Goal: Book appointment/travel/reservation

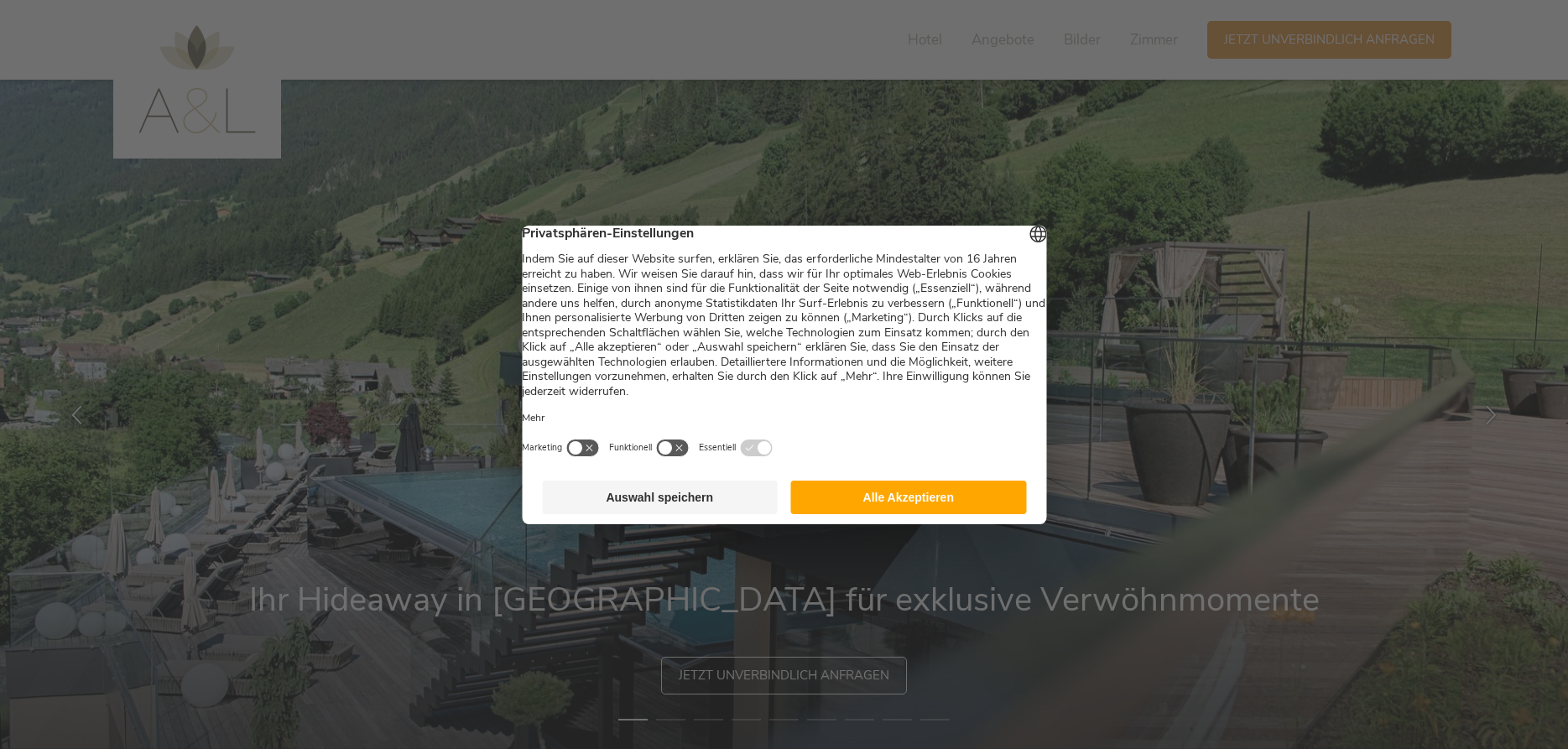
click at [857, 508] on button "Alle Akzeptieren" at bounding box center [909, 497] width 236 height 33
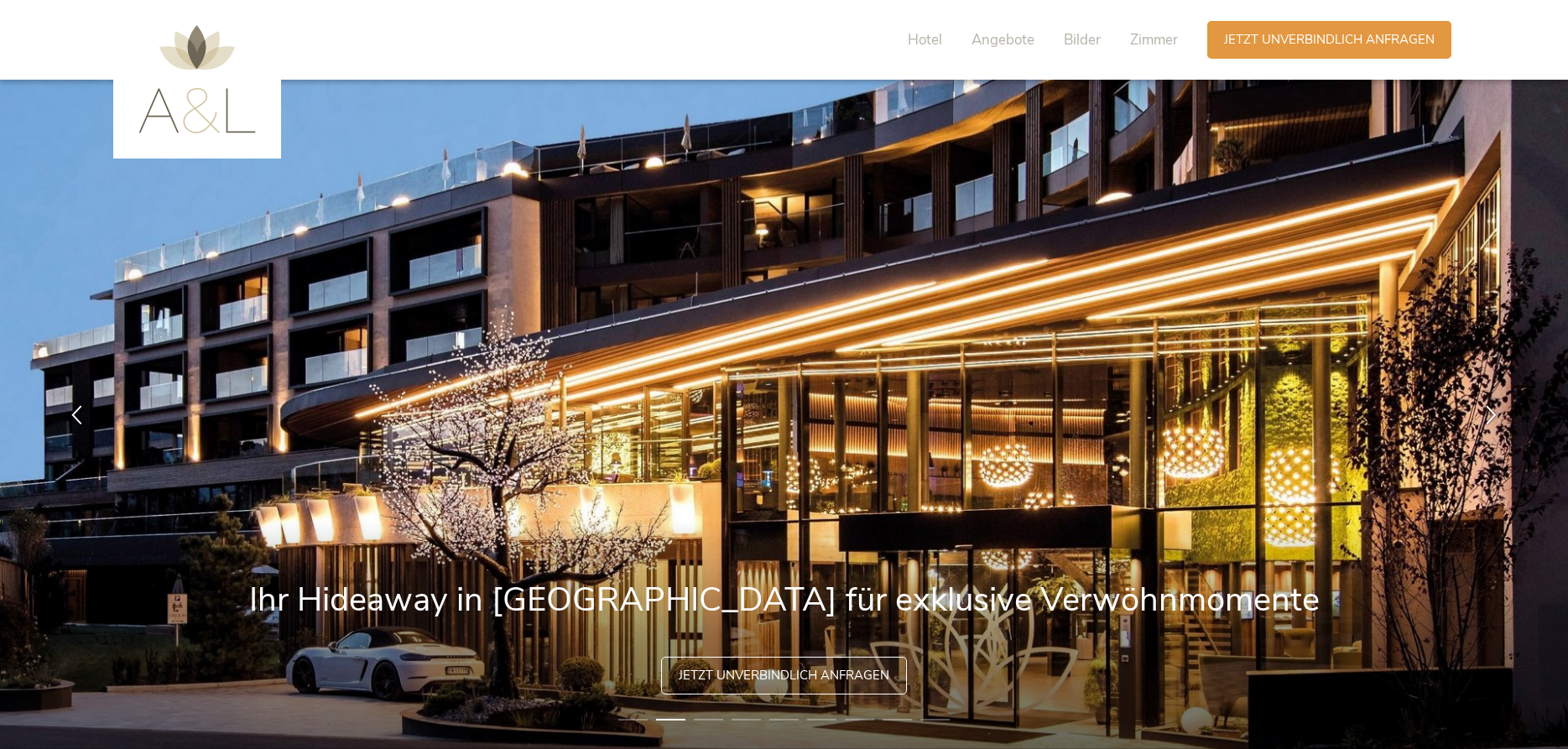
drag, startPoint x: 1255, startPoint y: 434, endPoint x: 837, endPoint y: 464, distance: 419.1
click at [837, 464] on img at bounding box center [784, 414] width 1568 height 669
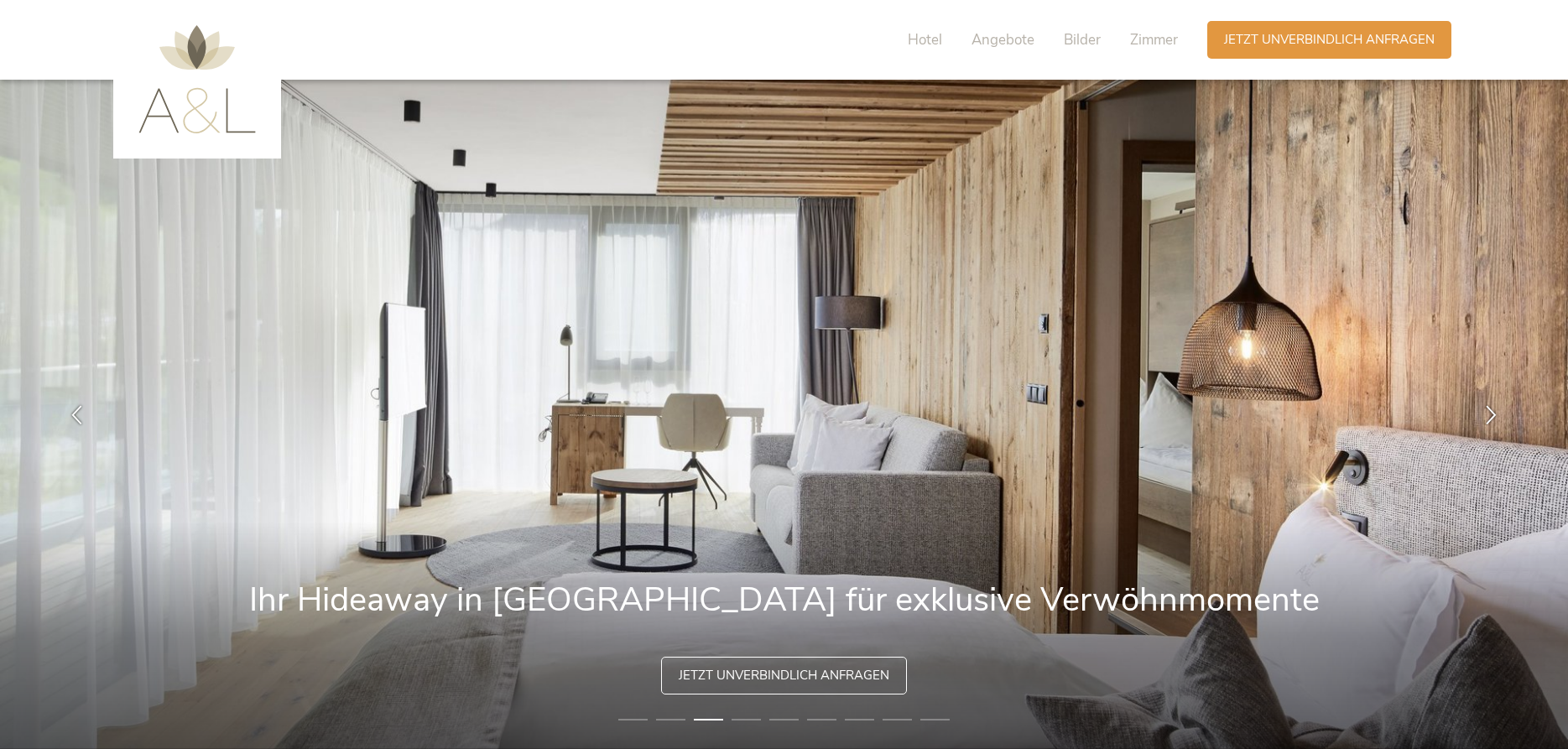
drag, startPoint x: 1304, startPoint y: 385, endPoint x: 1321, endPoint y: 381, distance: 17.5
click at [1308, 385] on img at bounding box center [784, 414] width 1568 height 669
click at [1488, 405] on icon at bounding box center [1492, 413] width 19 height 19
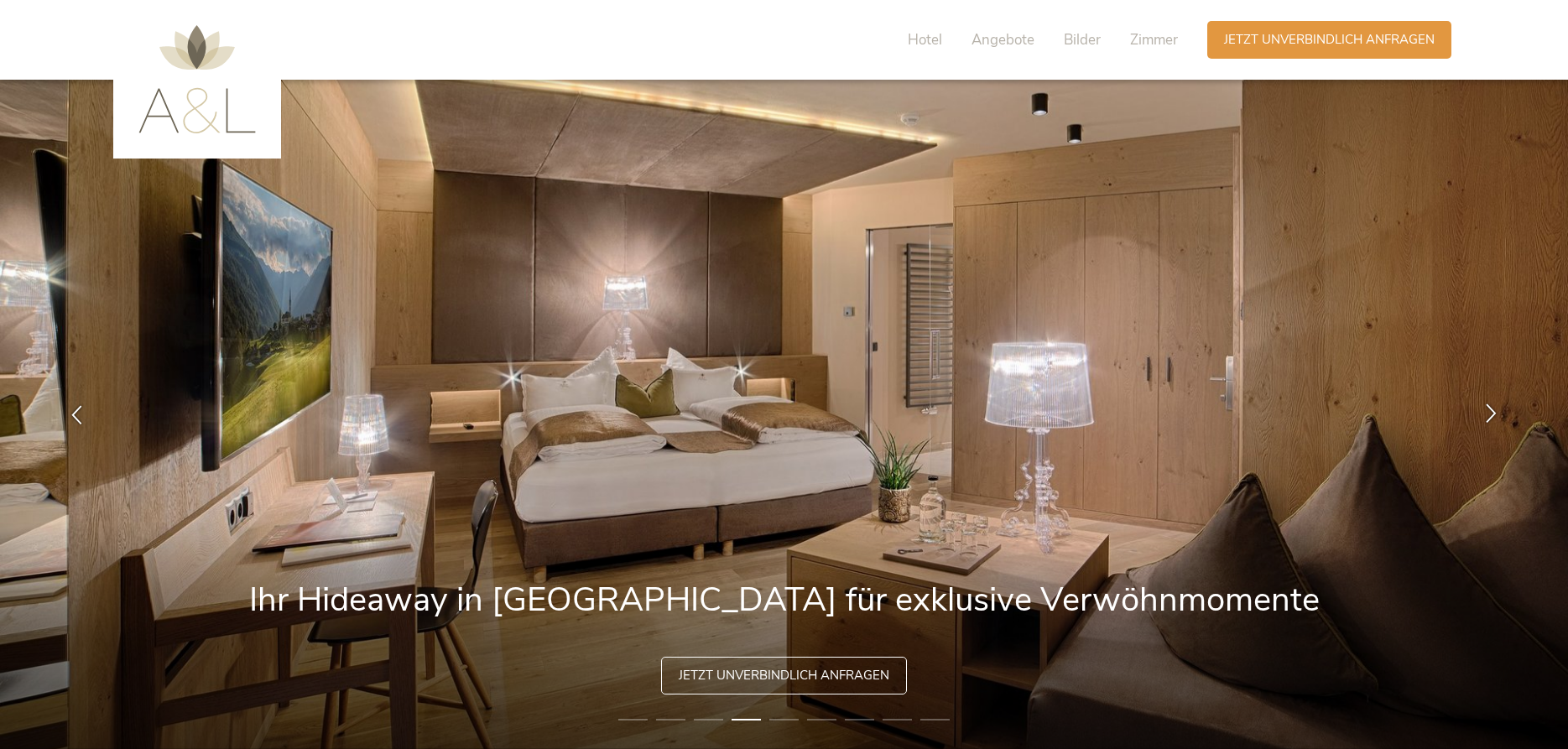
click at [1488, 405] on icon at bounding box center [1492, 413] width 19 height 19
click at [1494, 414] on icon at bounding box center [1492, 413] width 19 height 19
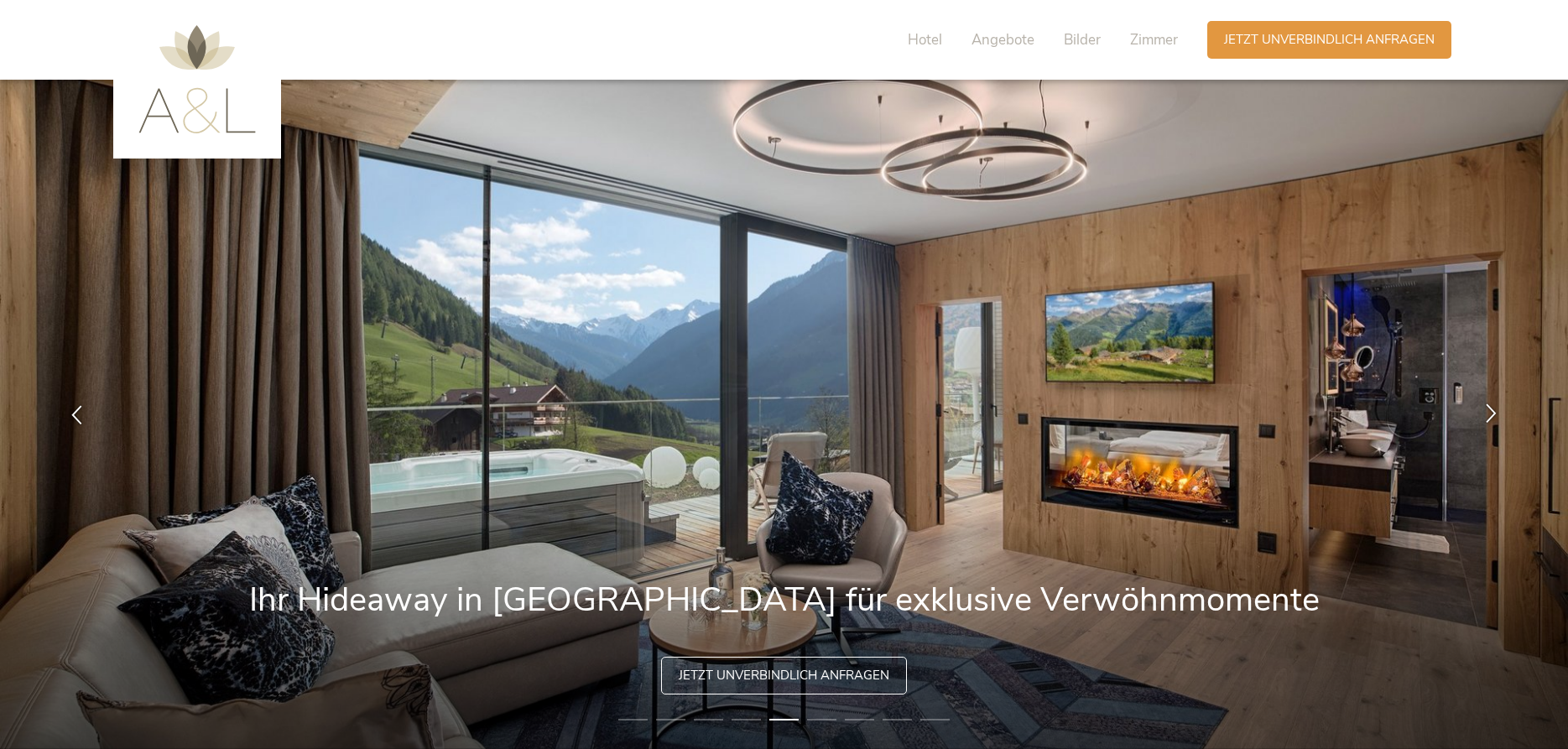
click at [1492, 414] on icon at bounding box center [1492, 413] width 19 height 19
click at [1492, 410] on icon at bounding box center [1492, 413] width 19 height 19
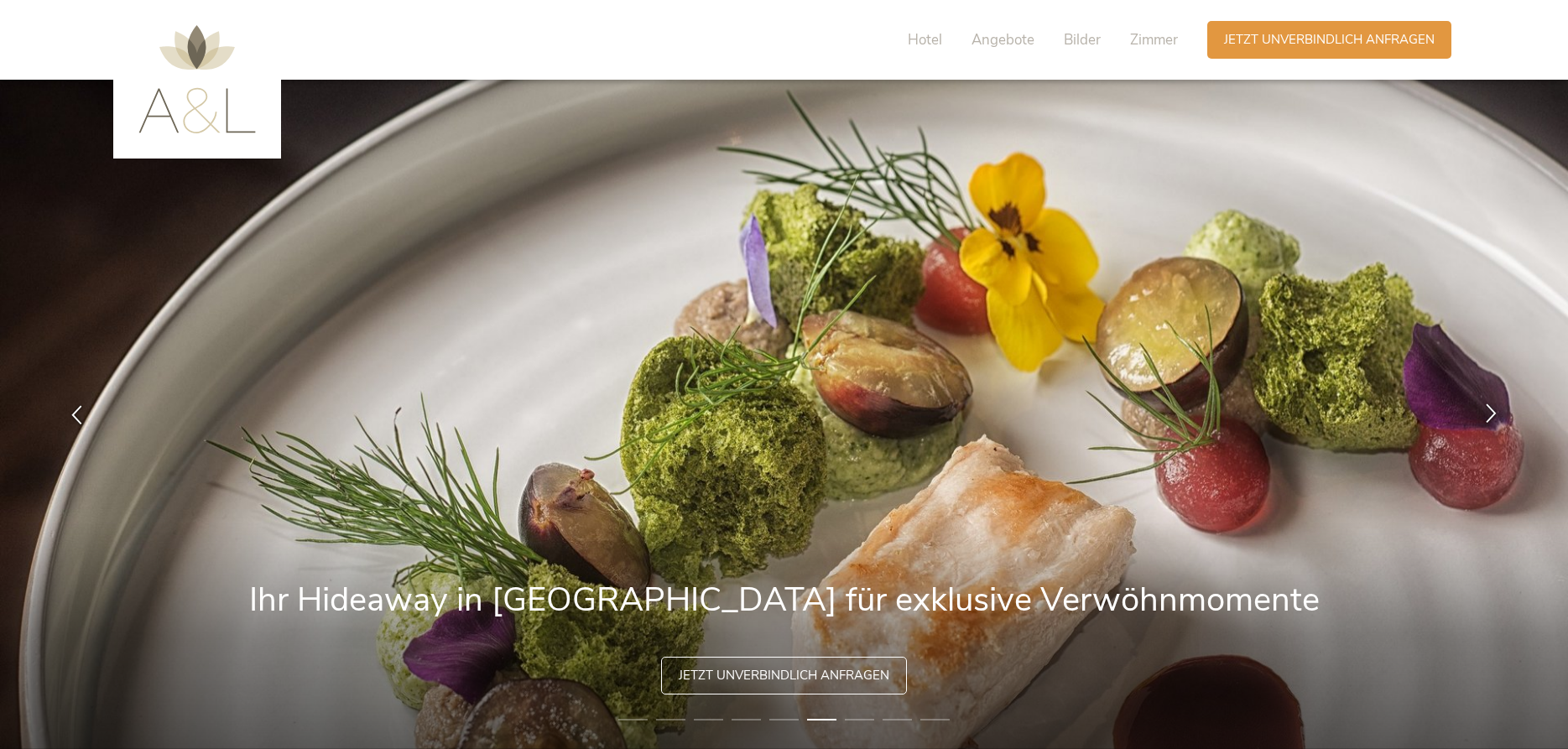
click at [1492, 410] on icon at bounding box center [1492, 413] width 19 height 19
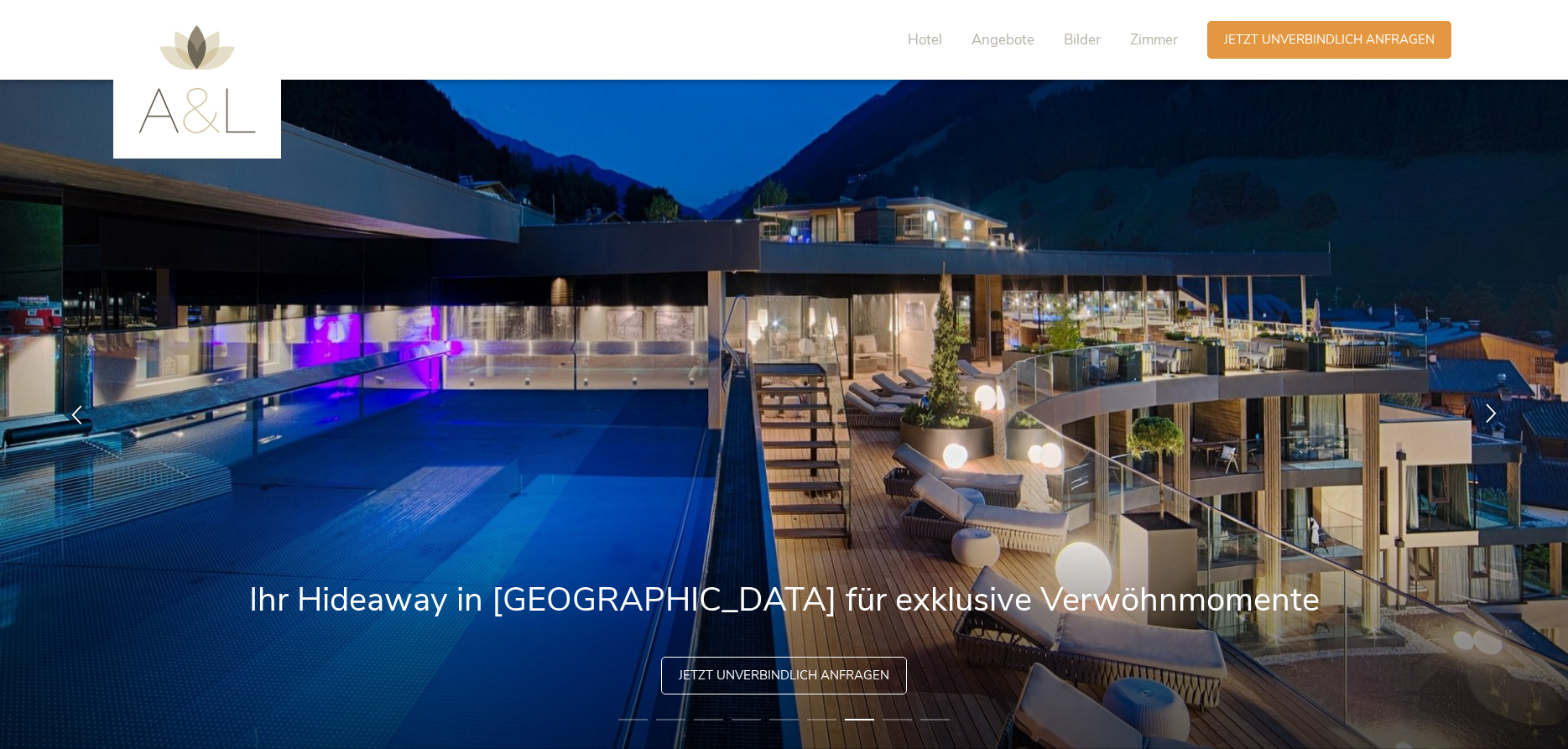
click at [1492, 410] on icon at bounding box center [1492, 413] width 19 height 19
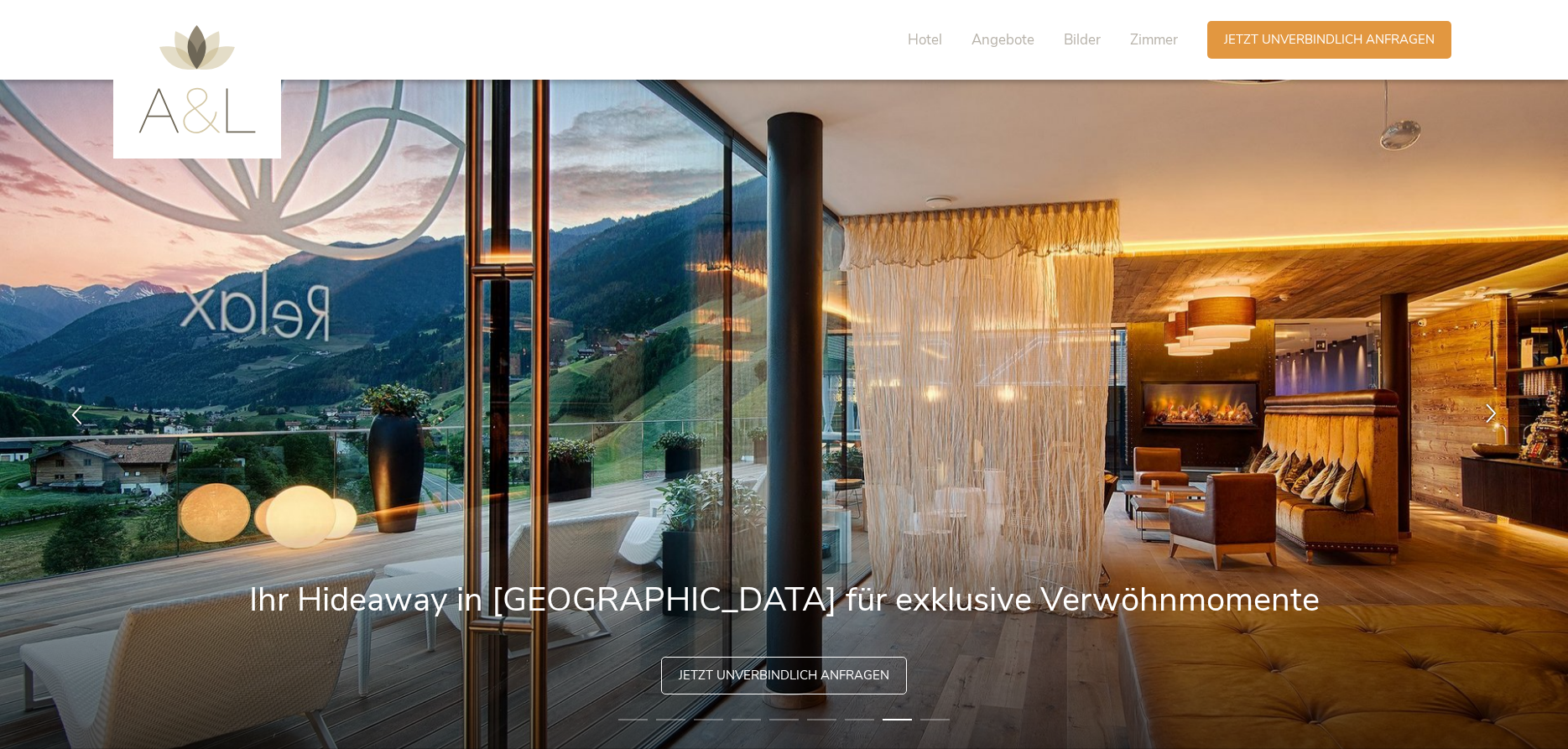
click at [1492, 410] on icon at bounding box center [1492, 413] width 19 height 19
click at [1492, 413] on icon at bounding box center [1492, 413] width 19 height 19
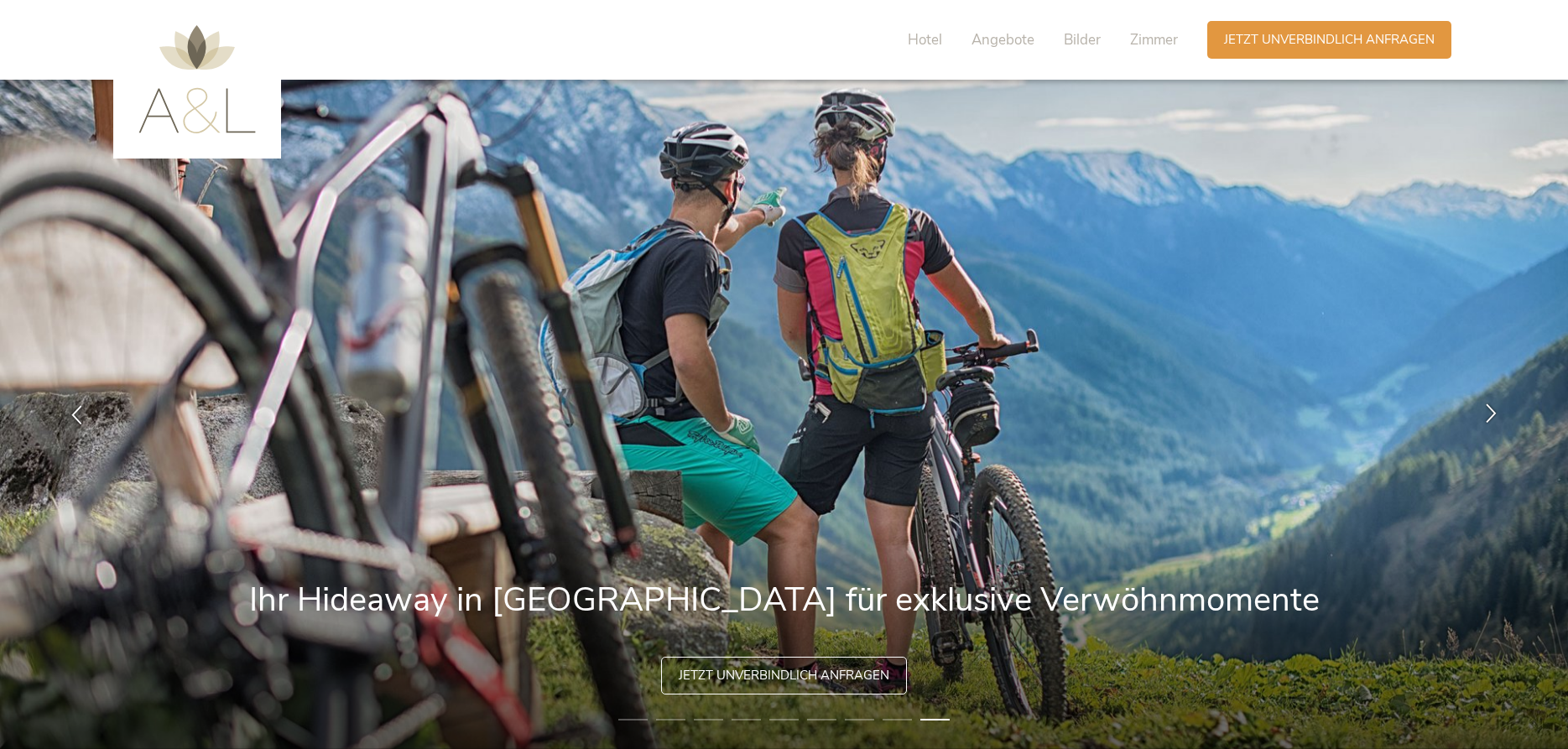
click at [1492, 413] on icon at bounding box center [1492, 413] width 19 height 19
click at [1494, 410] on icon at bounding box center [1492, 413] width 19 height 19
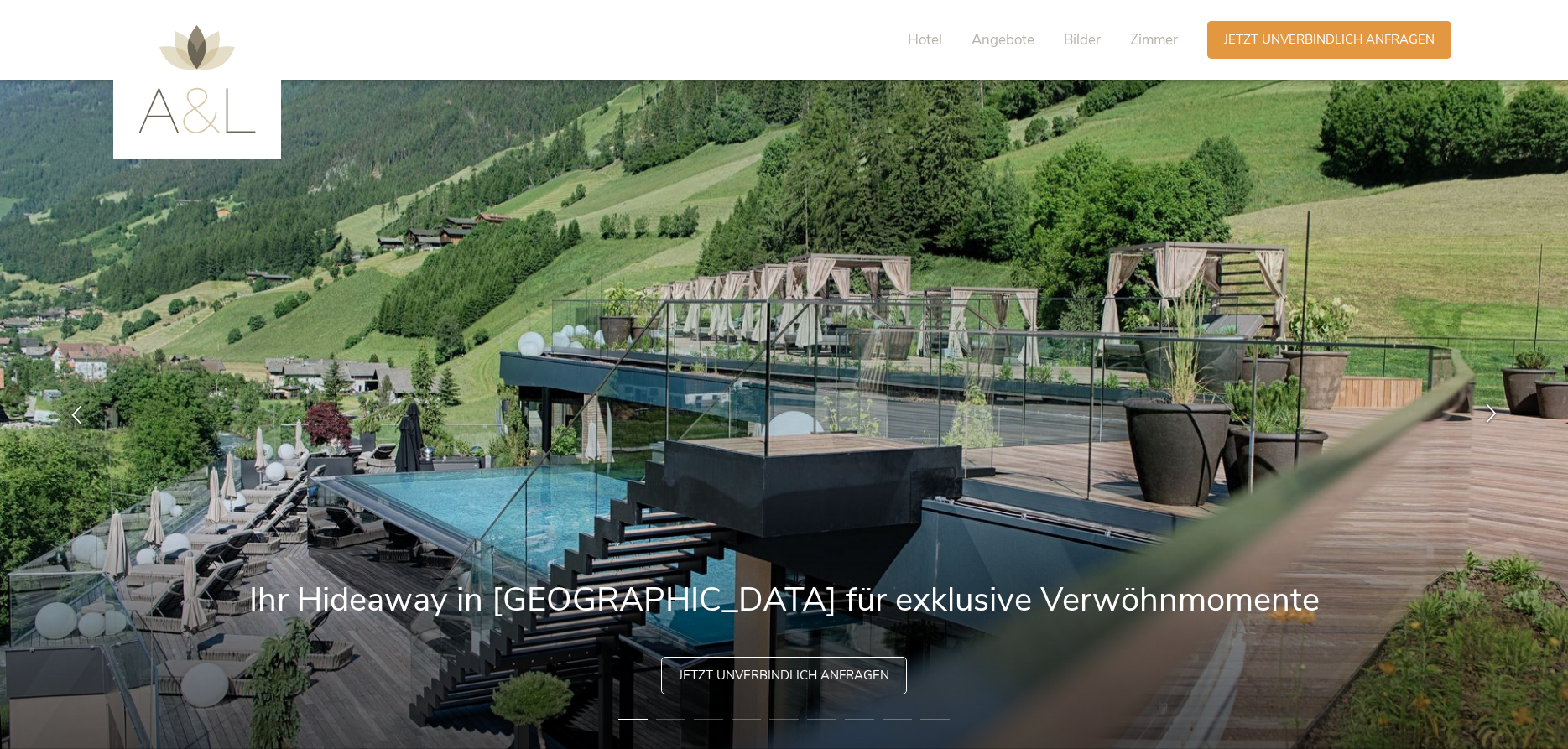
click at [1494, 410] on icon at bounding box center [1492, 413] width 19 height 19
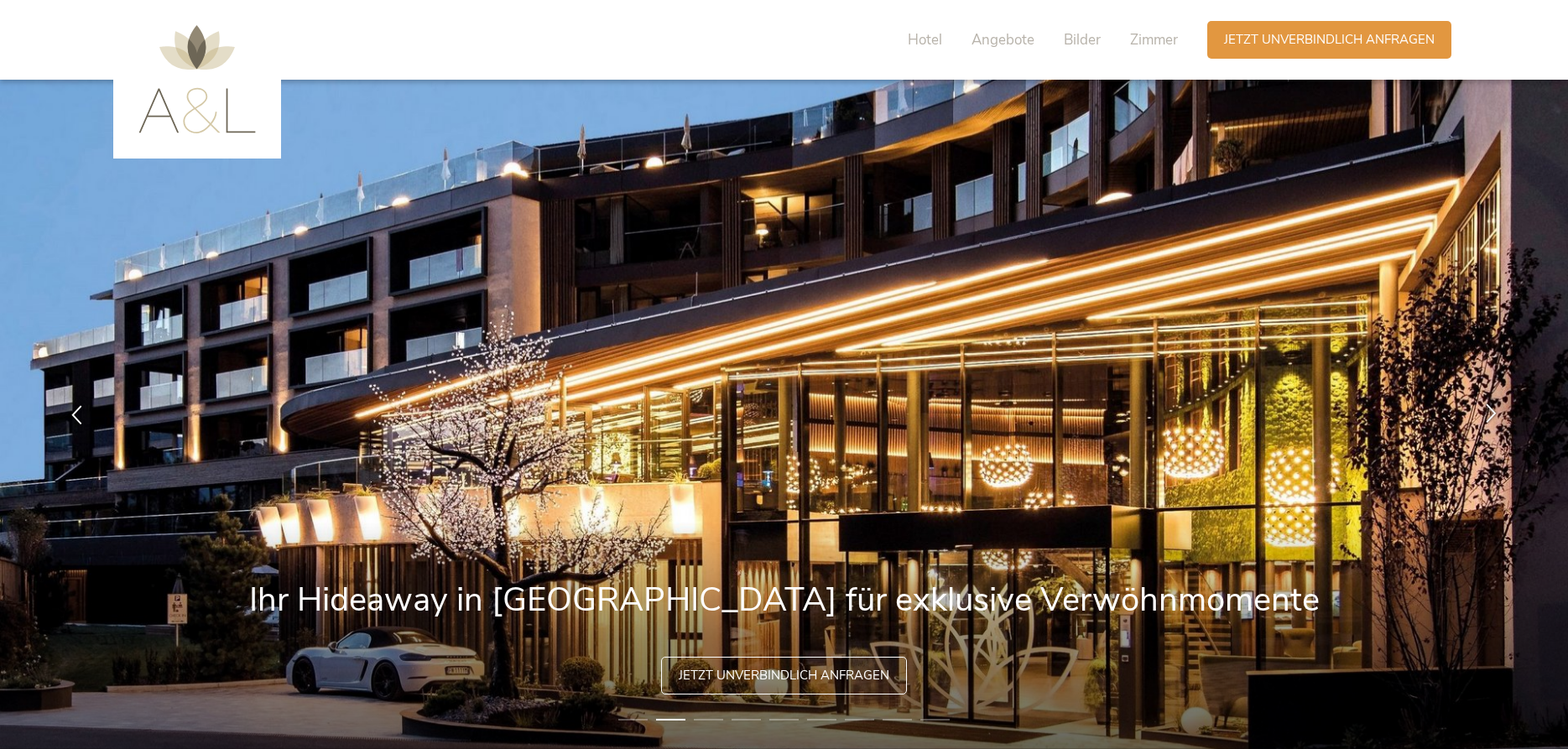
click at [1494, 410] on icon at bounding box center [1492, 413] width 19 height 19
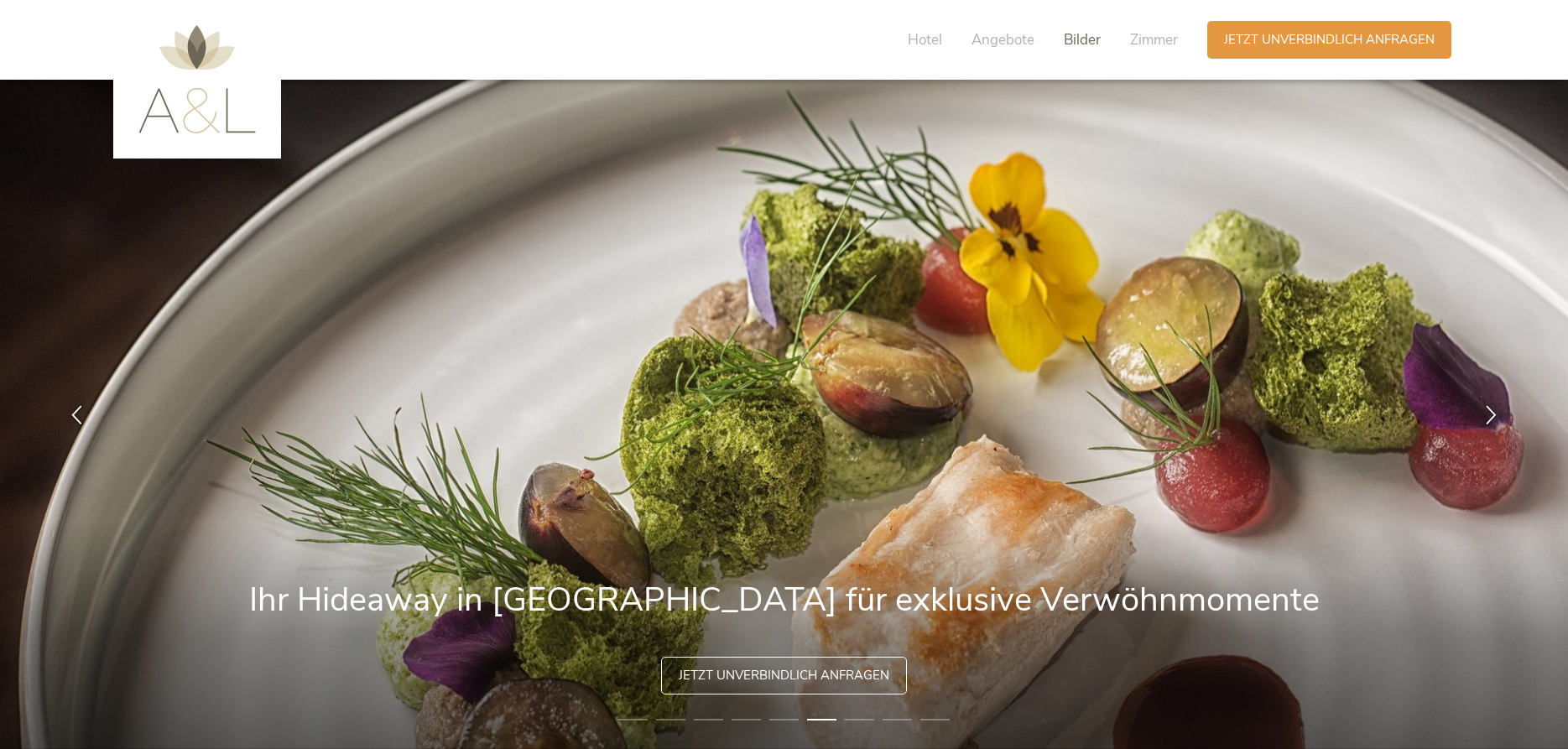
click at [1078, 42] on span "Bilder" at bounding box center [1082, 39] width 37 height 19
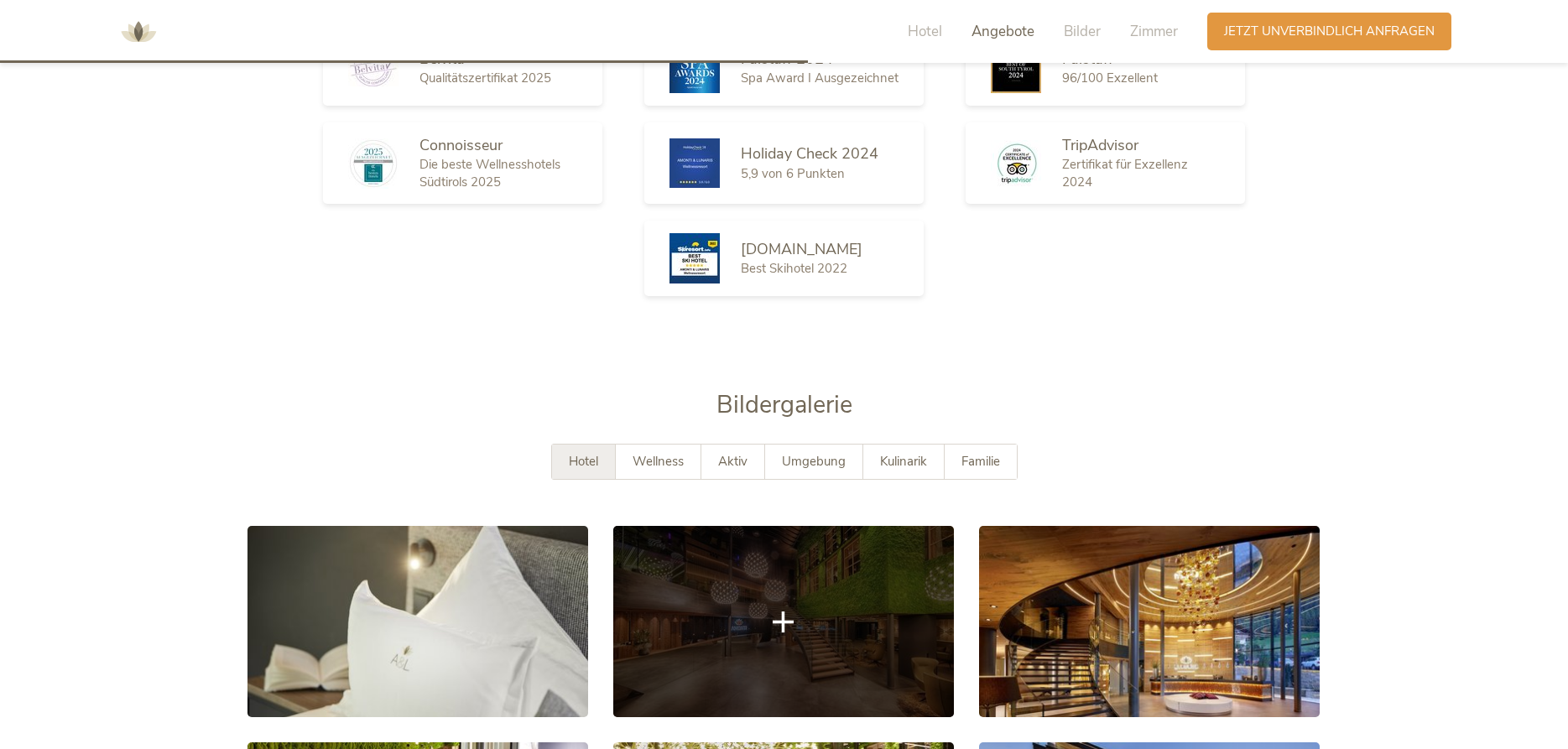
scroll to position [3019, 0]
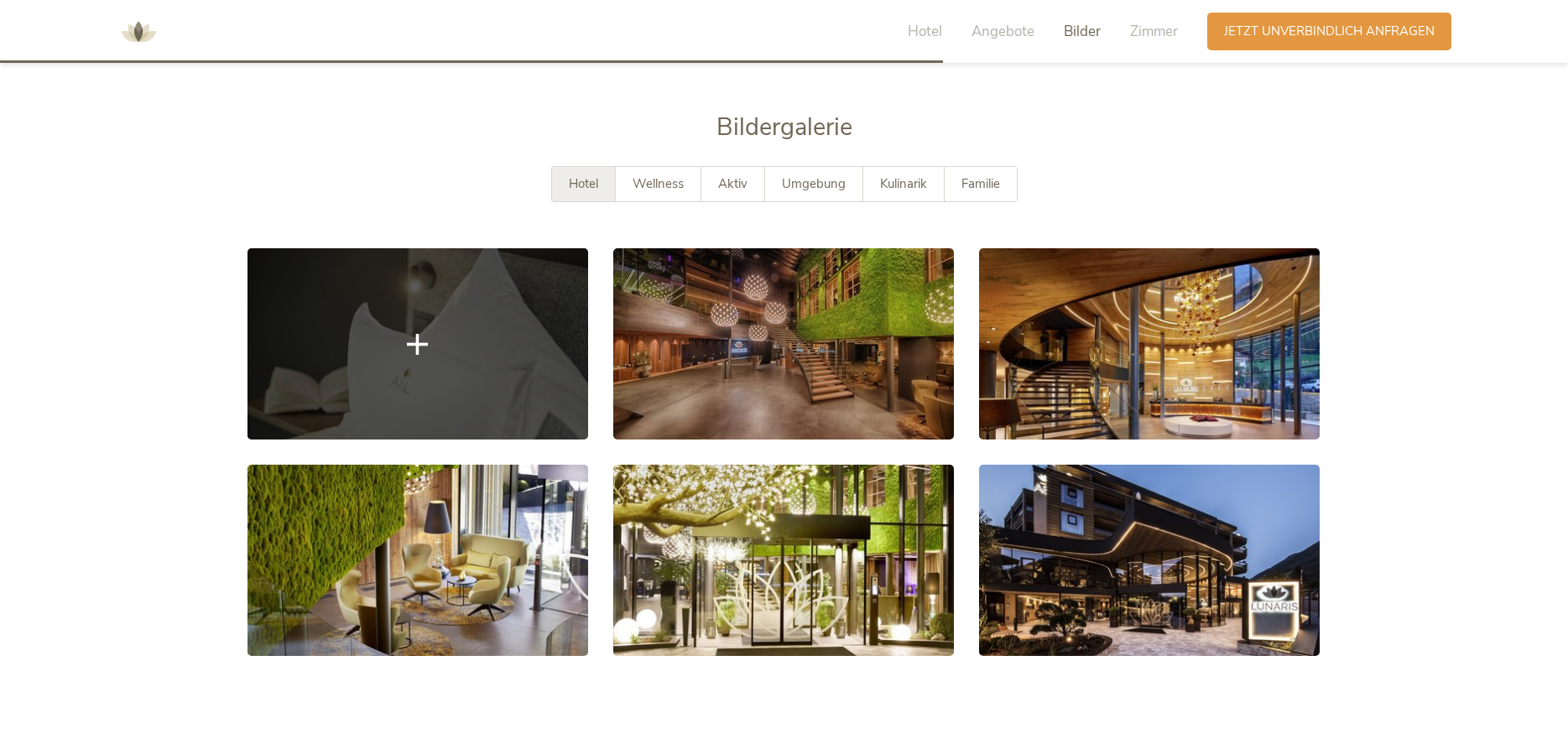
click at [434, 343] on link at bounding box center [417, 343] width 341 height 191
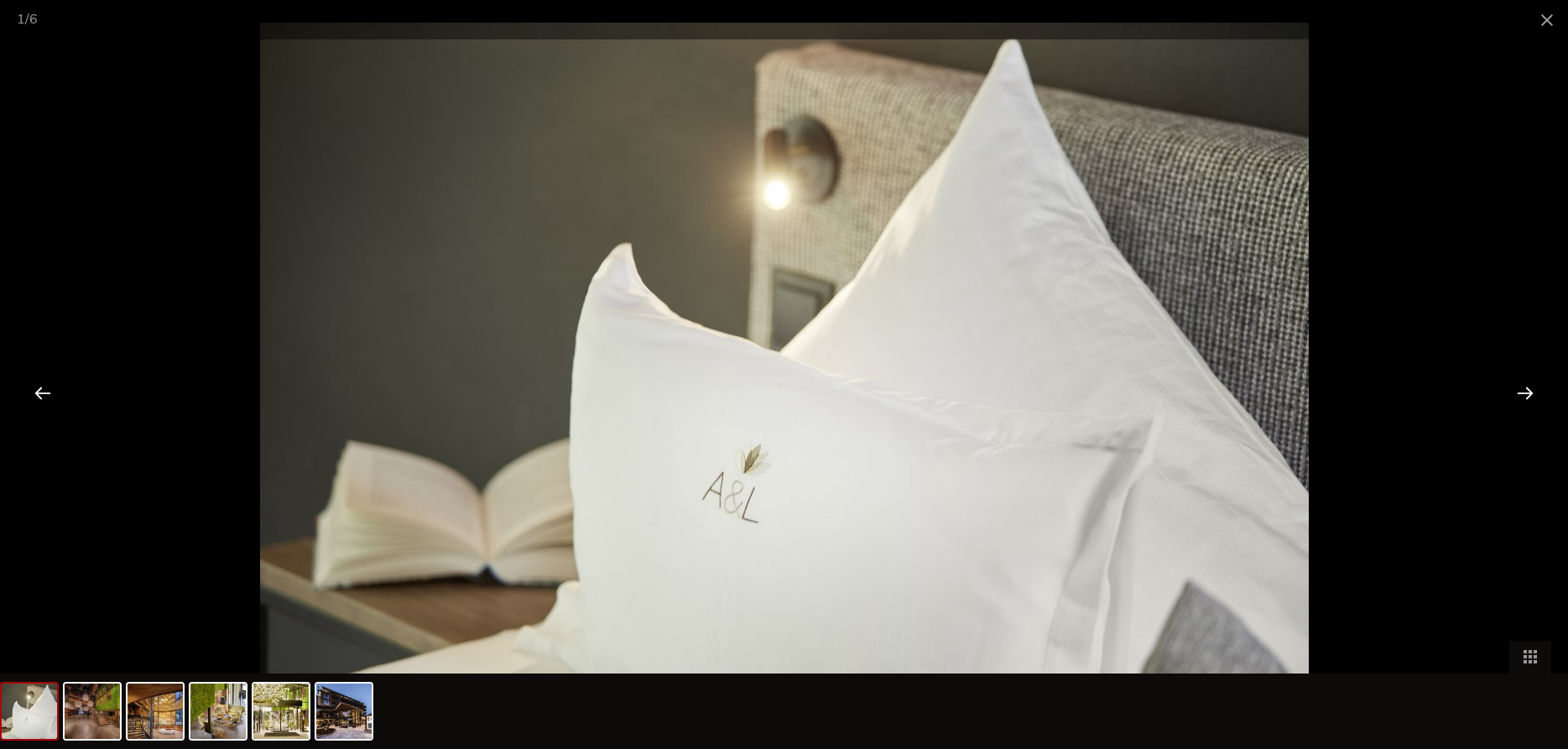
click at [1520, 390] on div at bounding box center [1525, 392] width 52 height 52
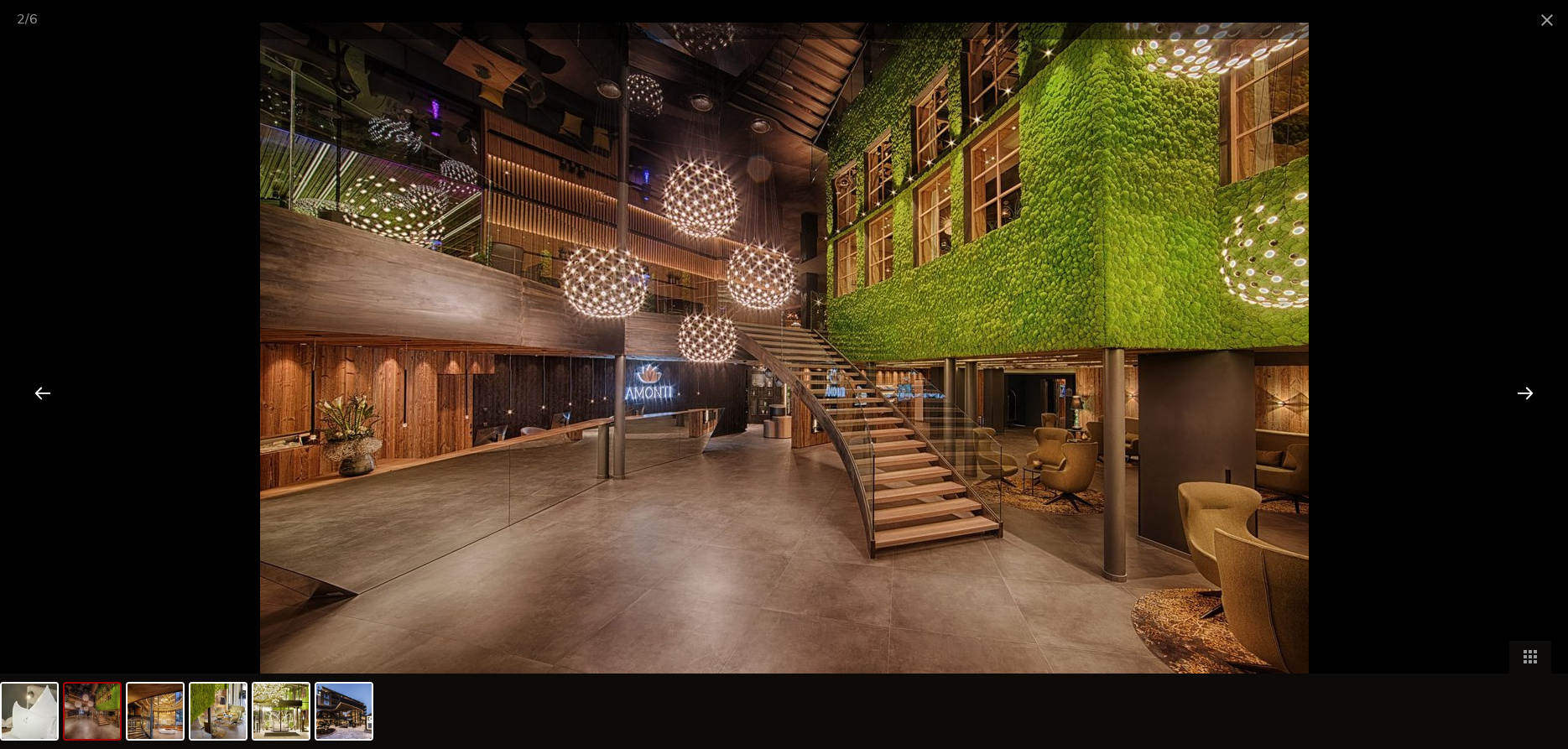
click at [1520, 390] on div at bounding box center [1525, 392] width 52 height 52
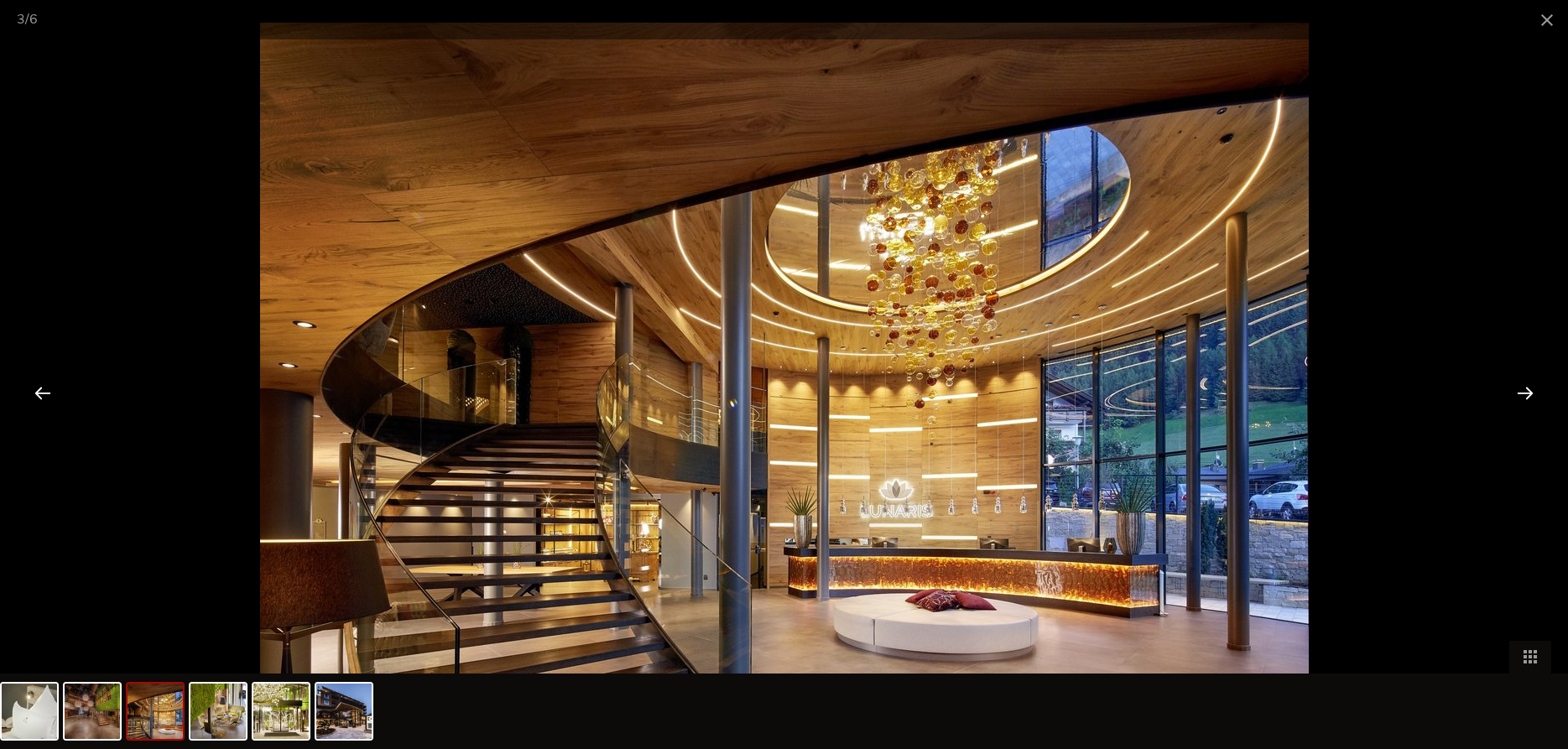
click at [1520, 390] on div at bounding box center [1525, 392] width 52 height 52
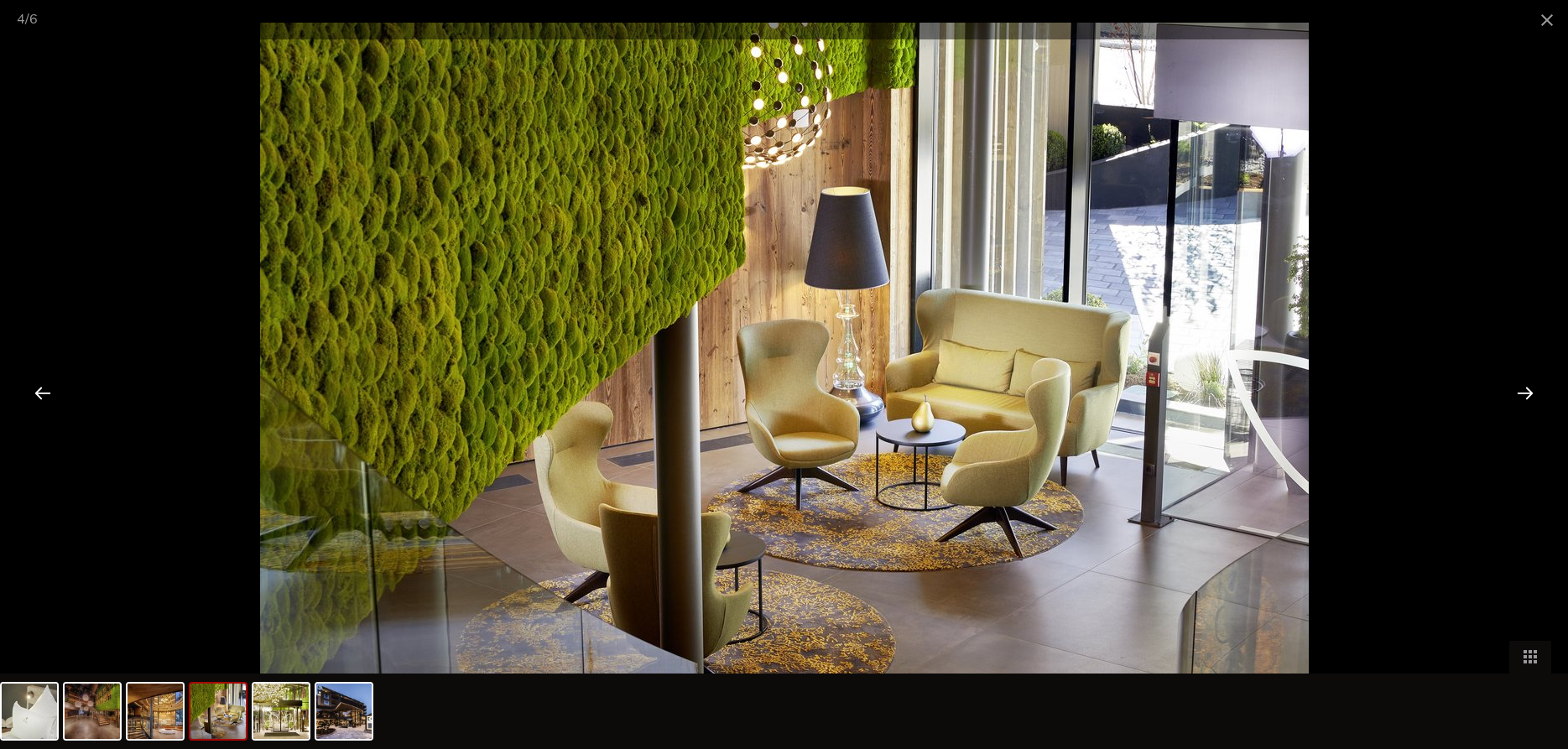
click at [1520, 390] on div at bounding box center [1525, 392] width 52 height 52
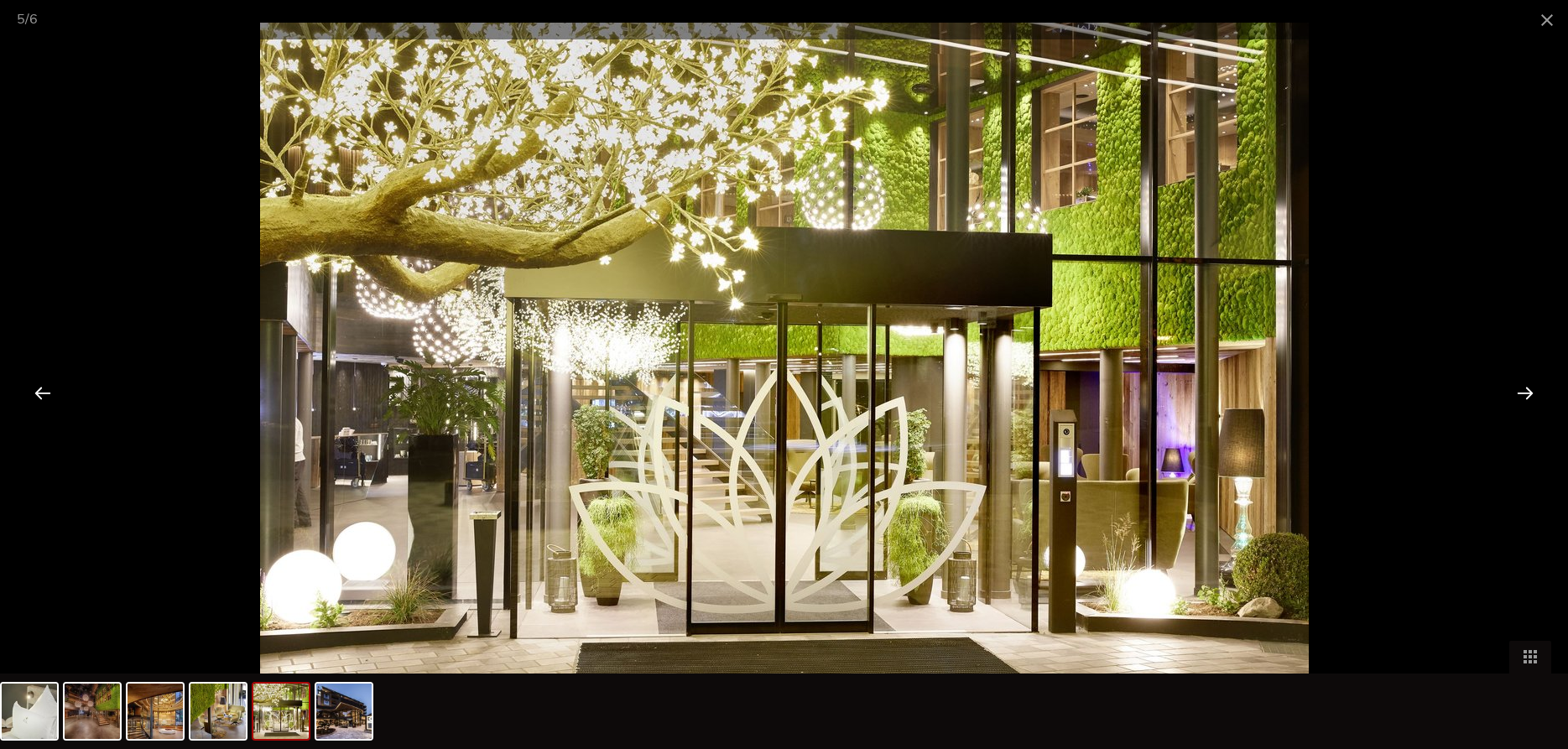
click at [1520, 390] on div at bounding box center [1525, 392] width 52 height 52
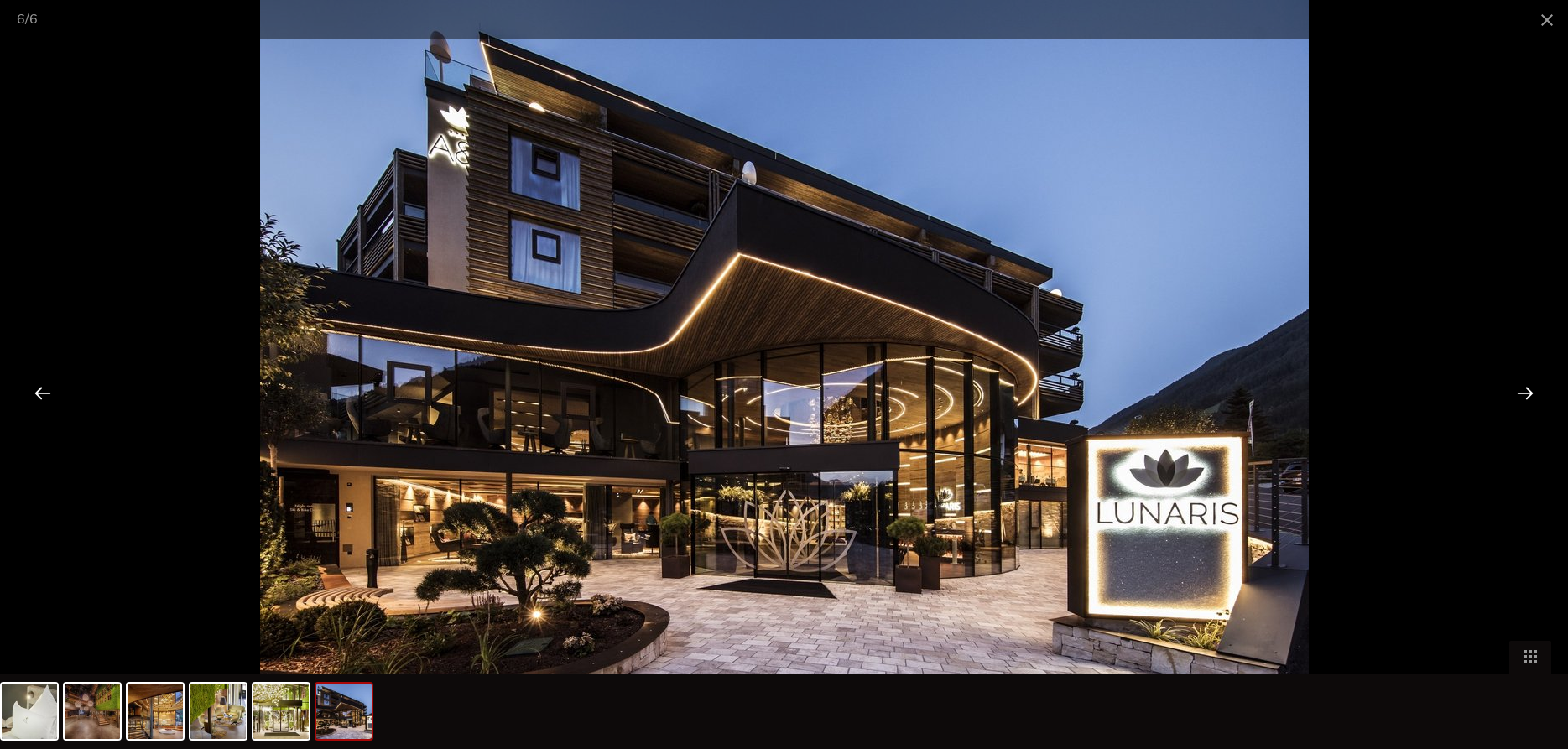
click at [1520, 390] on div at bounding box center [1525, 392] width 52 height 52
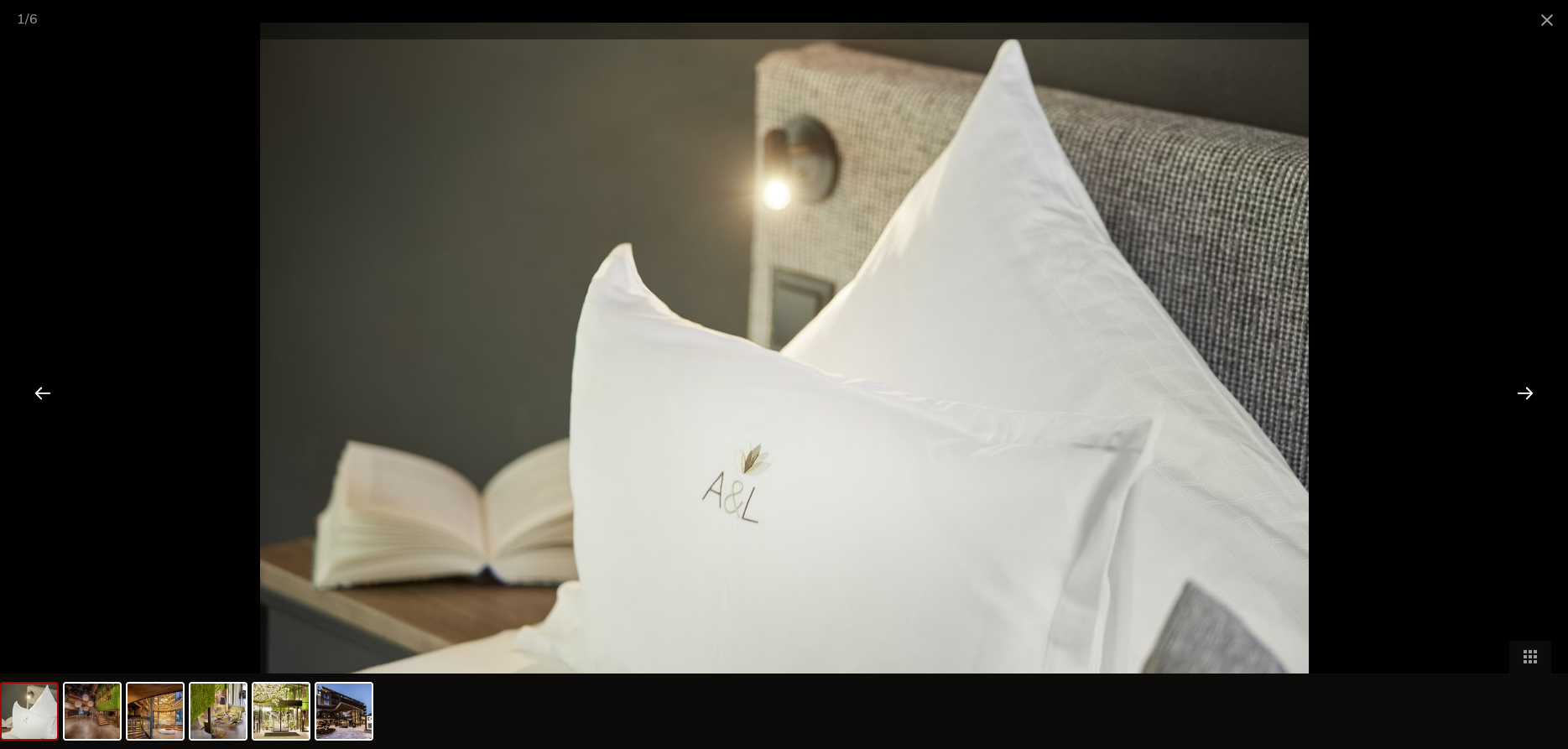
click at [1520, 390] on div at bounding box center [1525, 392] width 52 height 52
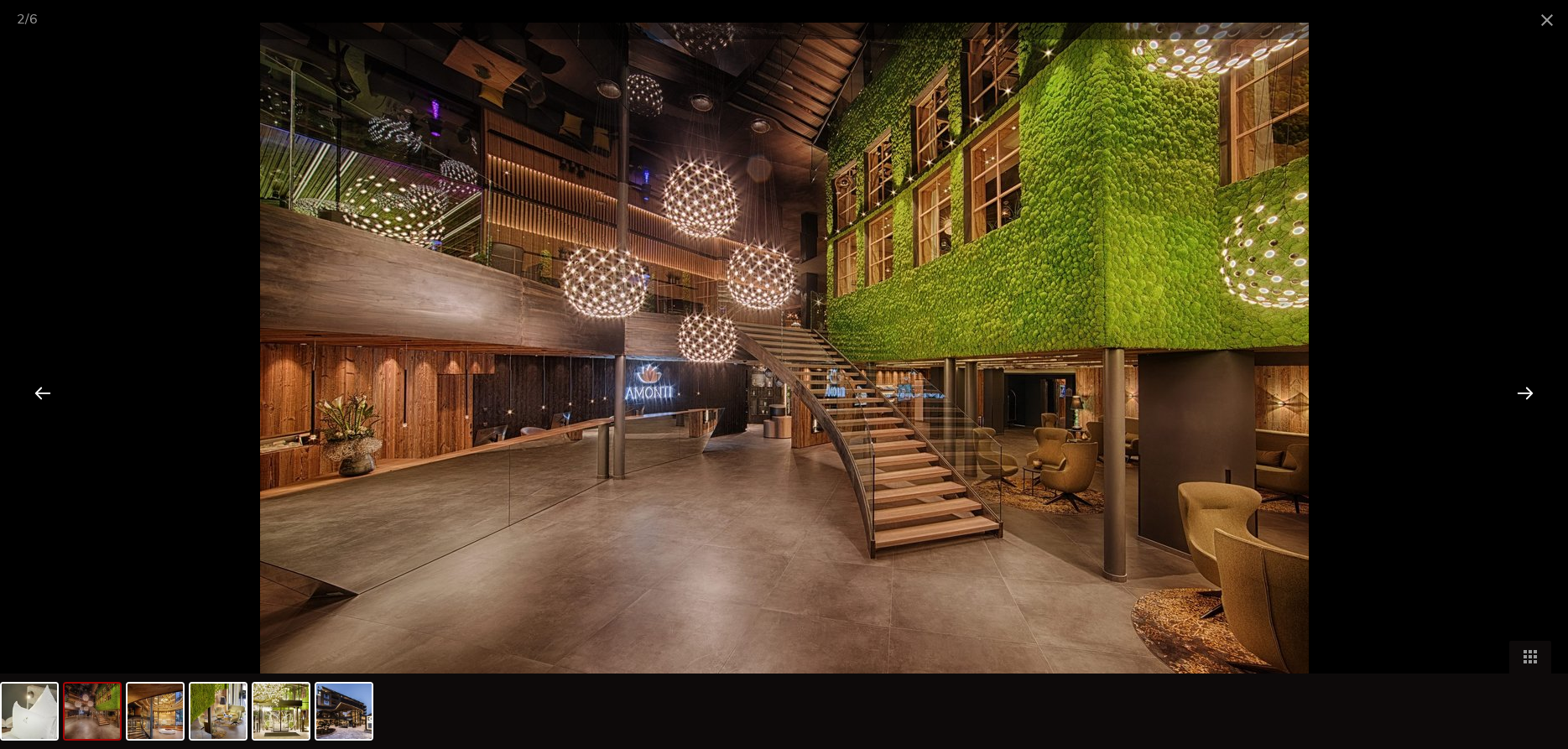
click at [1520, 390] on div at bounding box center [1525, 392] width 52 height 52
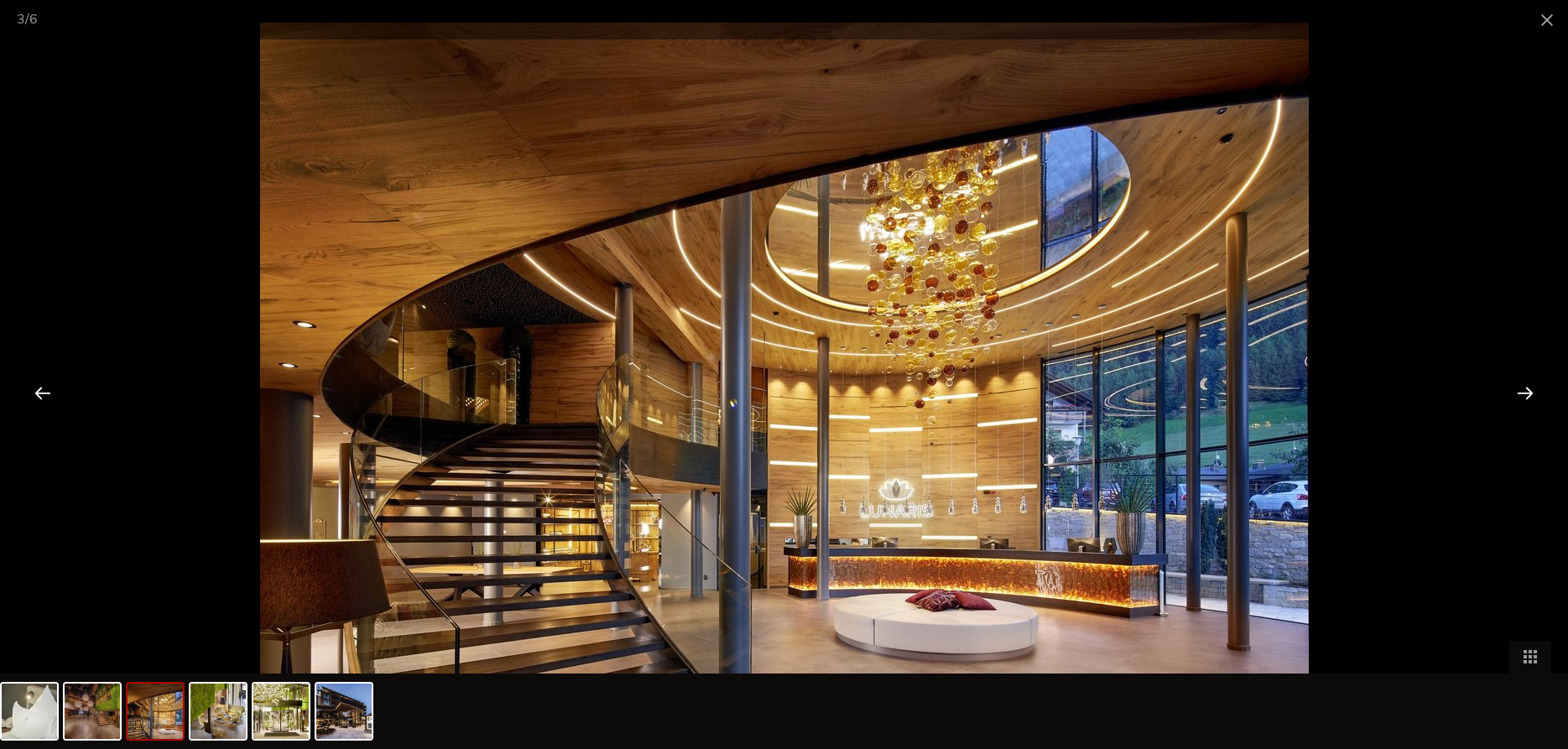
click at [1520, 390] on div at bounding box center [1525, 392] width 52 height 52
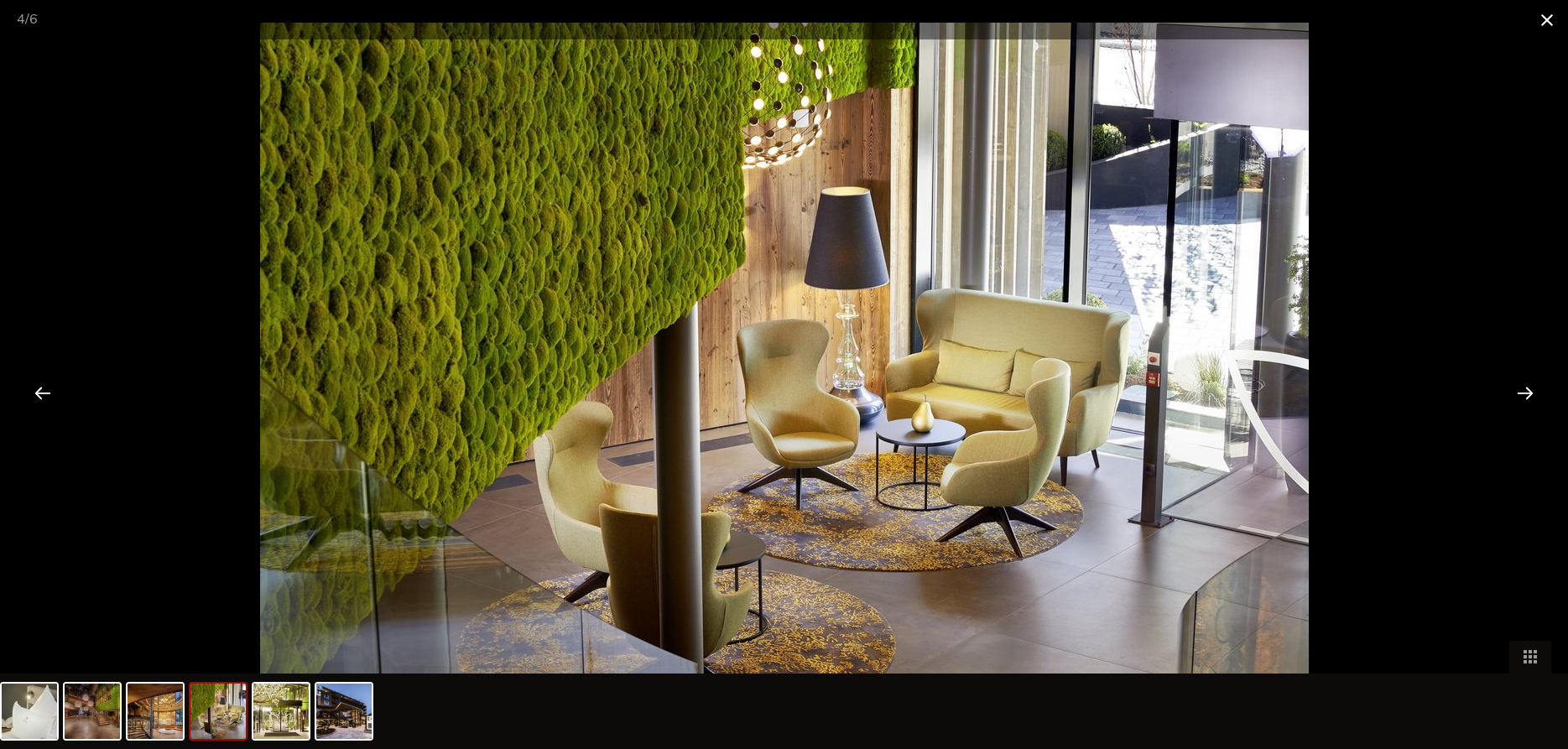
click at [1549, 15] on span at bounding box center [1547, 20] width 42 height 39
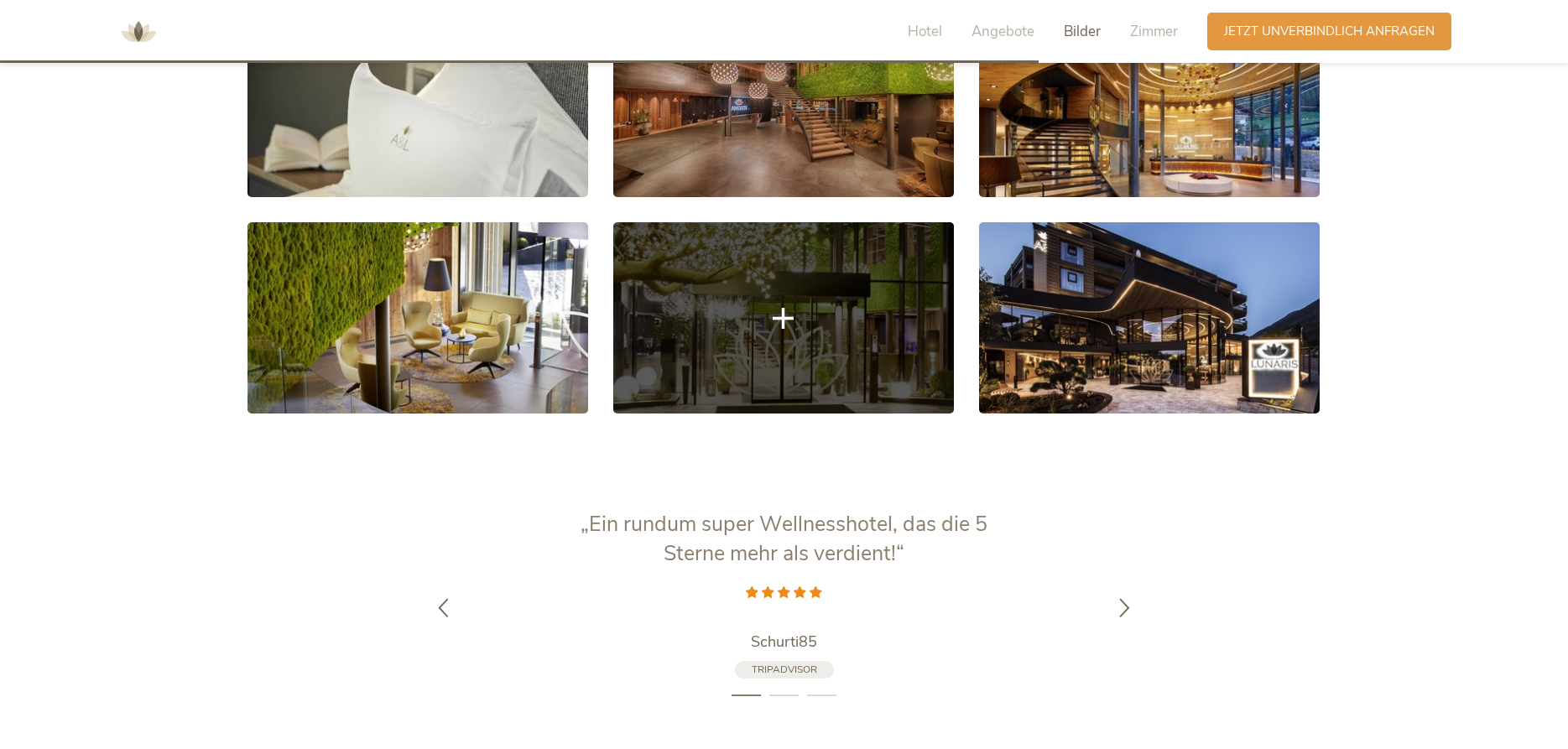
scroll to position [3361, 0]
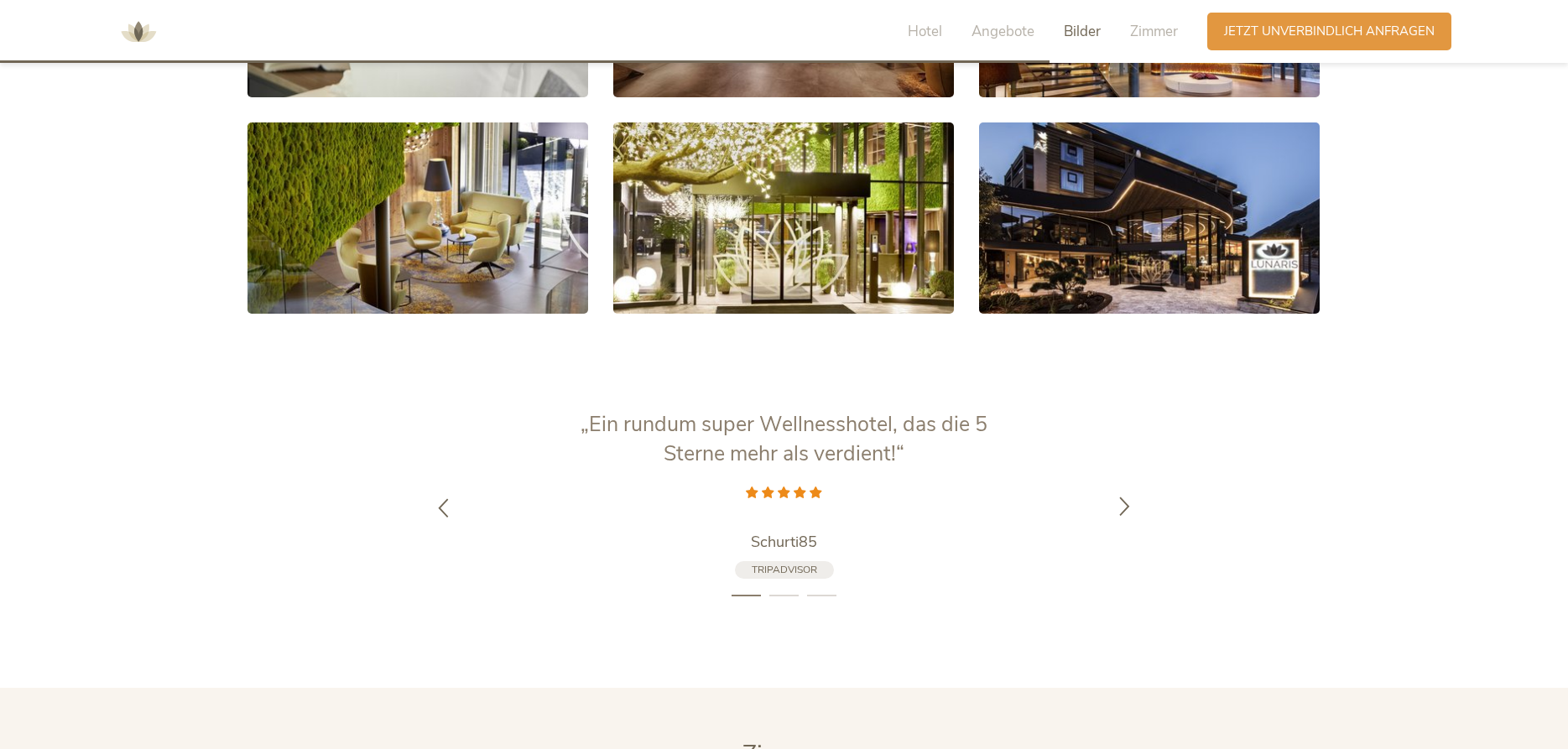
click at [1123, 496] on icon at bounding box center [1124, 505] width 19 height 19
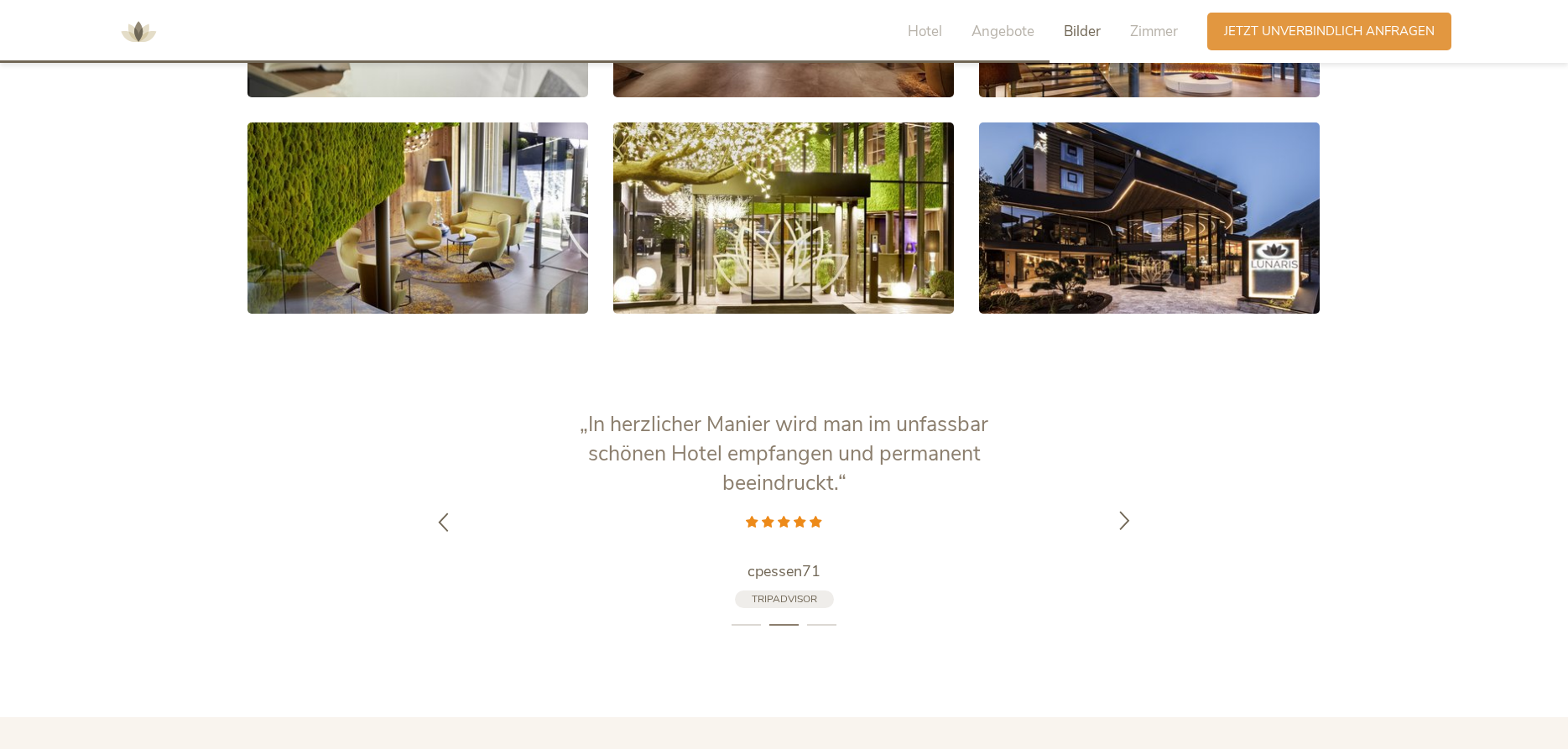
click at [1123, 496] on div at bounding box center [1125, 522] width 53 height 53
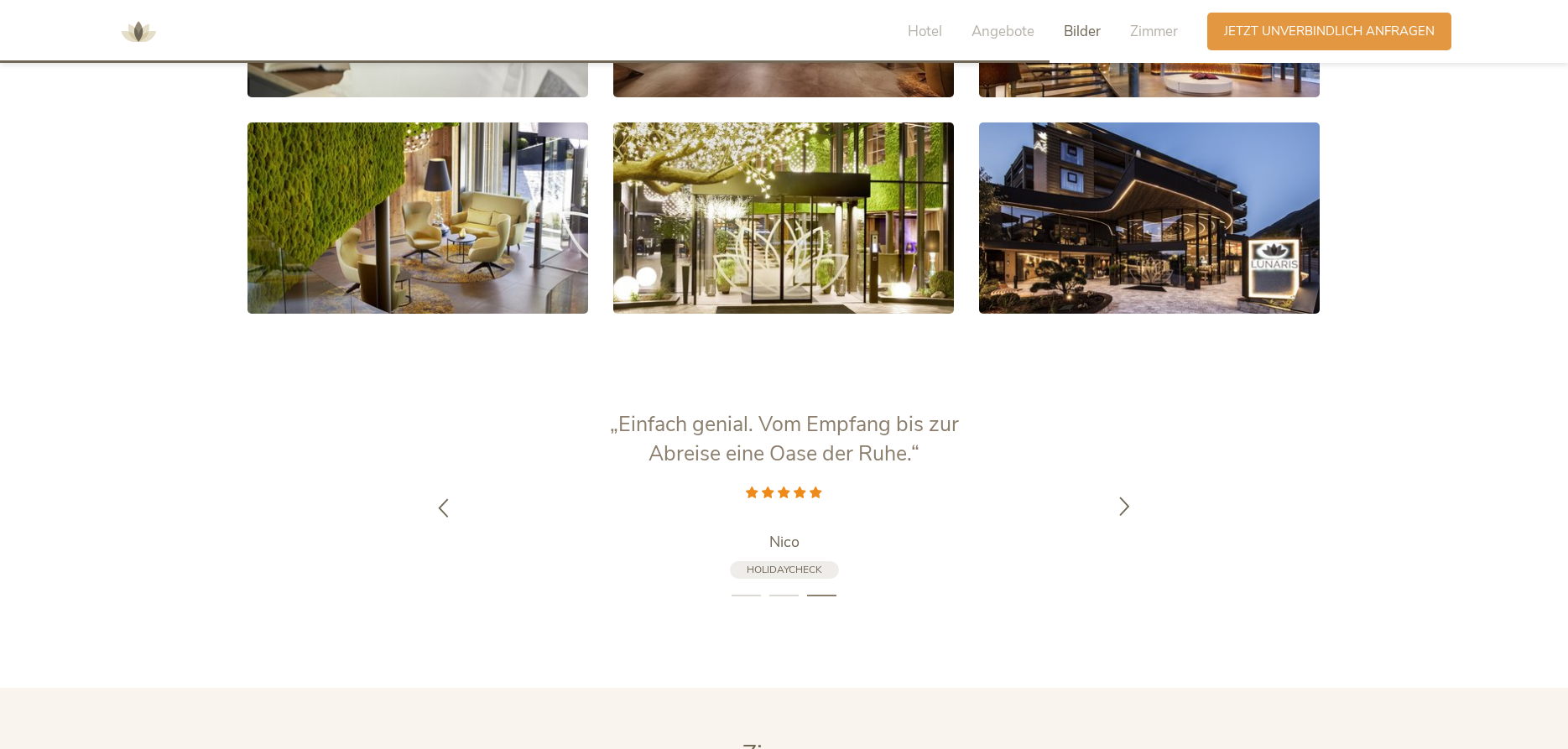
click at [1123, 496] on icon at bounding box center [1124, 505] width 19 height 19
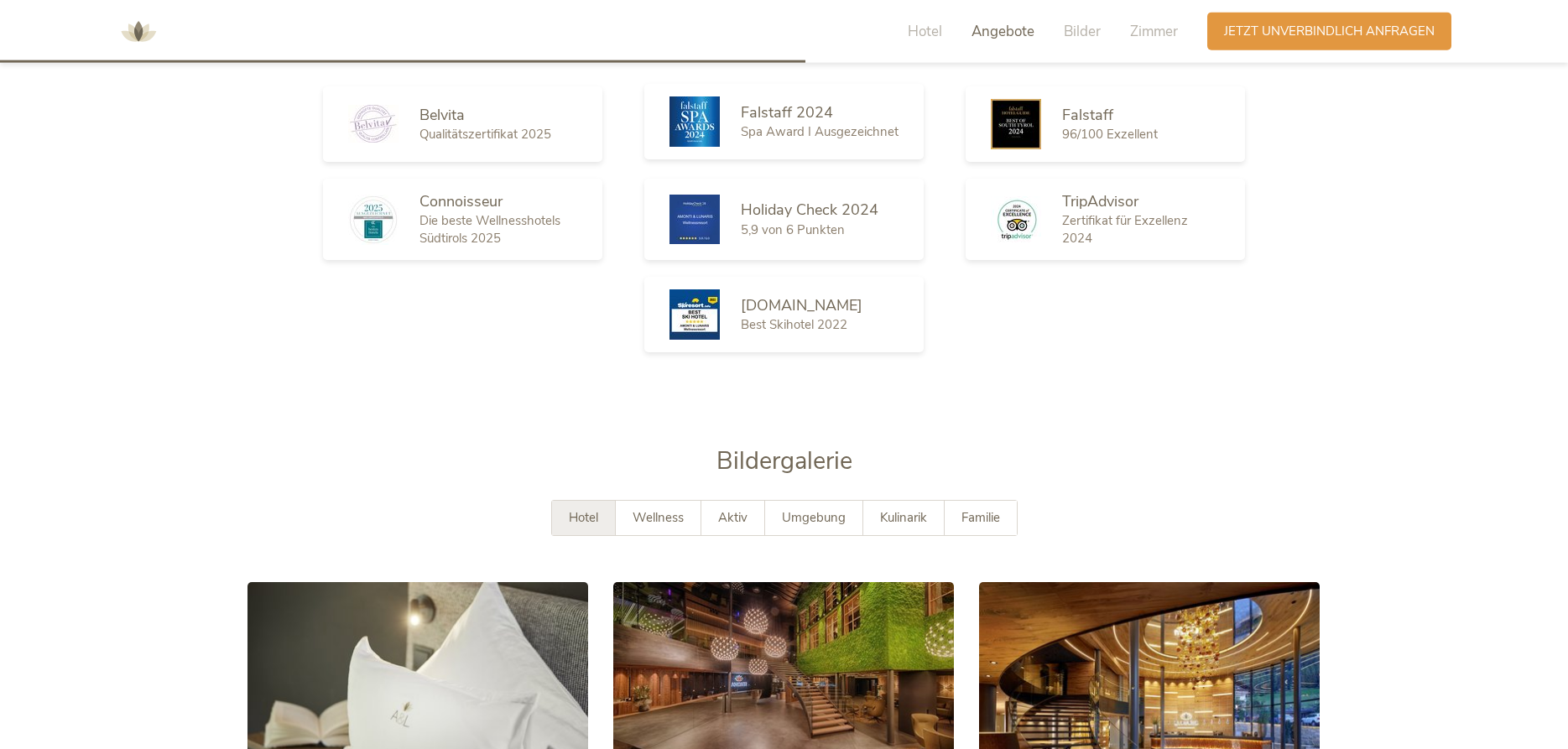
scroll to position [2591, 0]
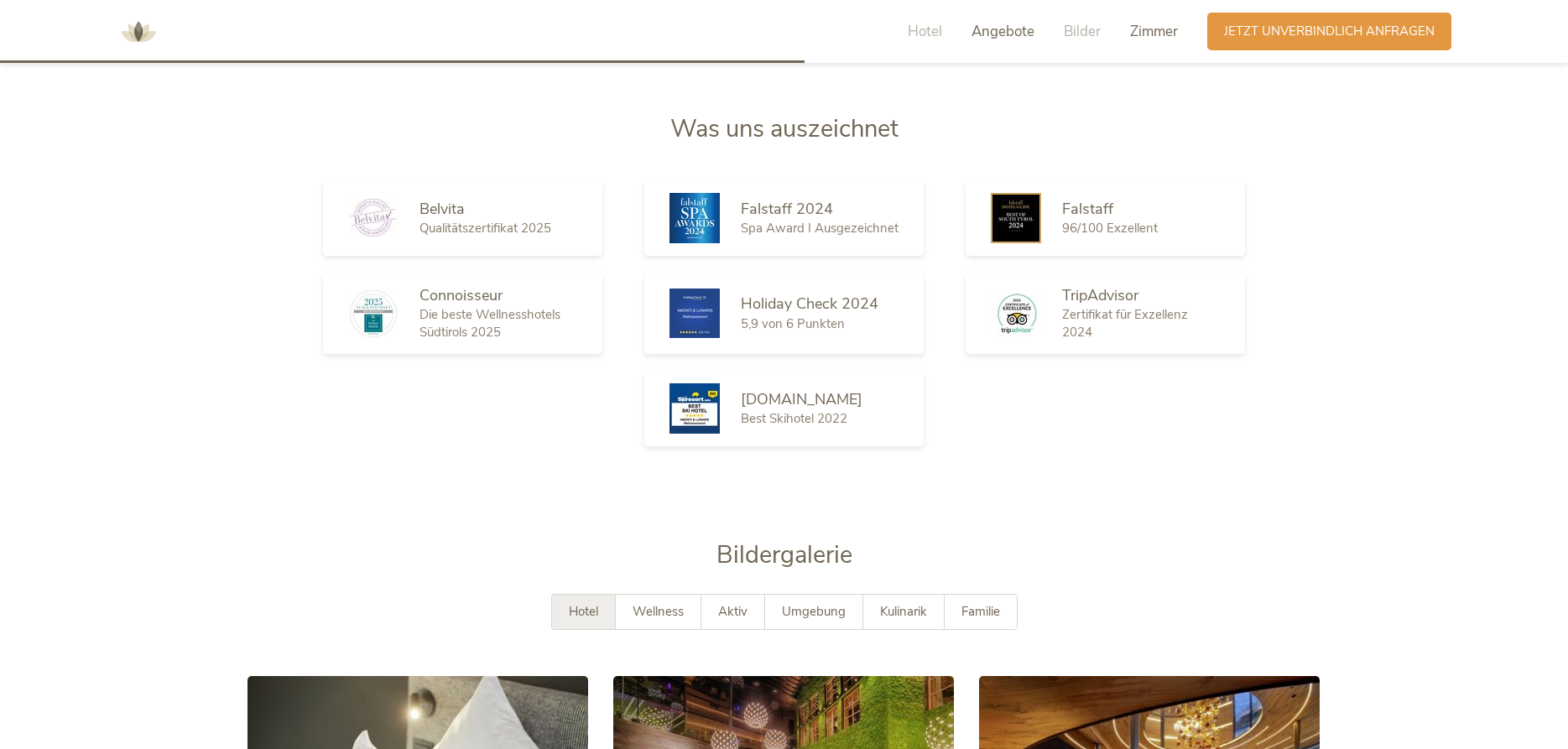
click at [1156, 29] on span "Zimmer" at bounding box center [1154, 31] width 48 height 19
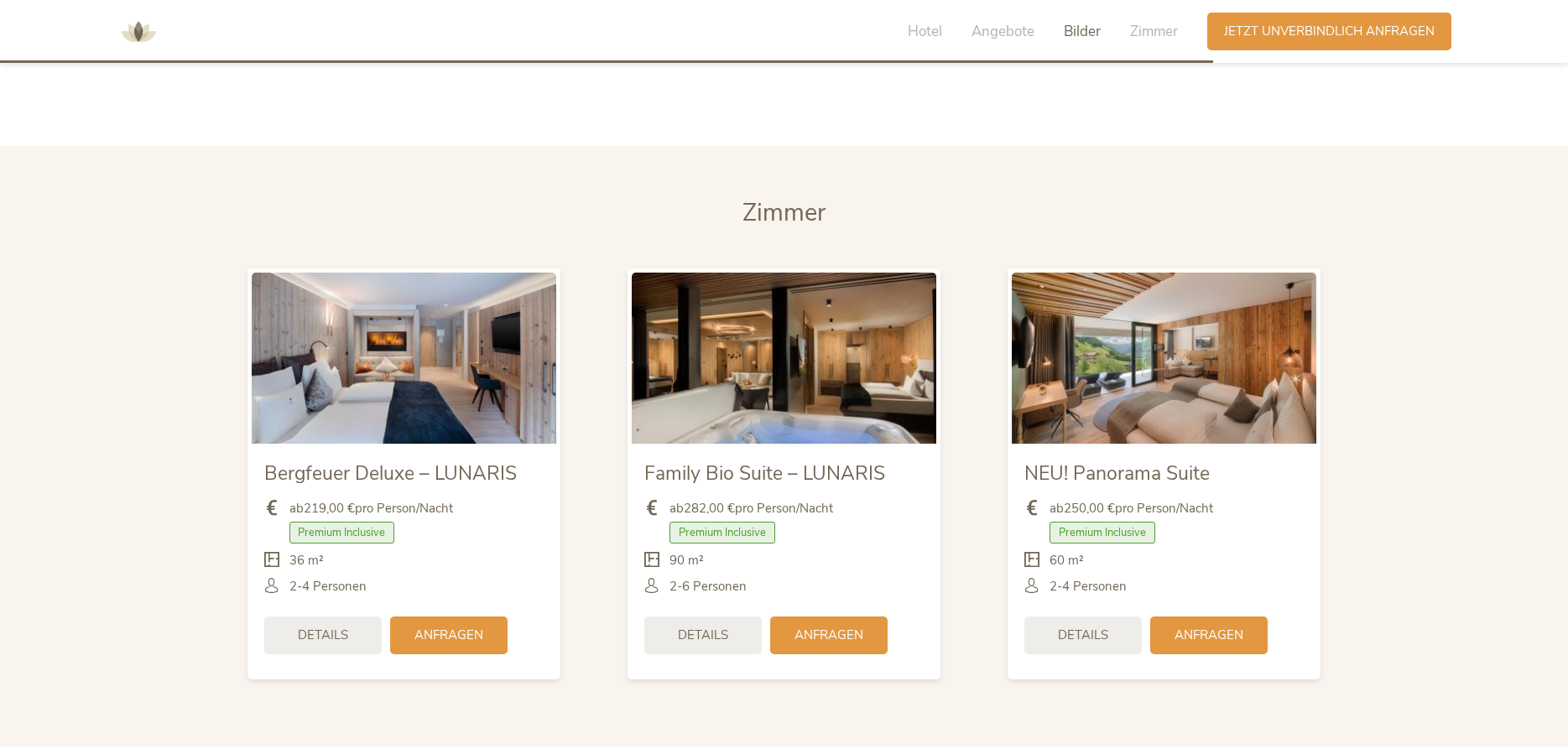
scroll to position [3968, 0]
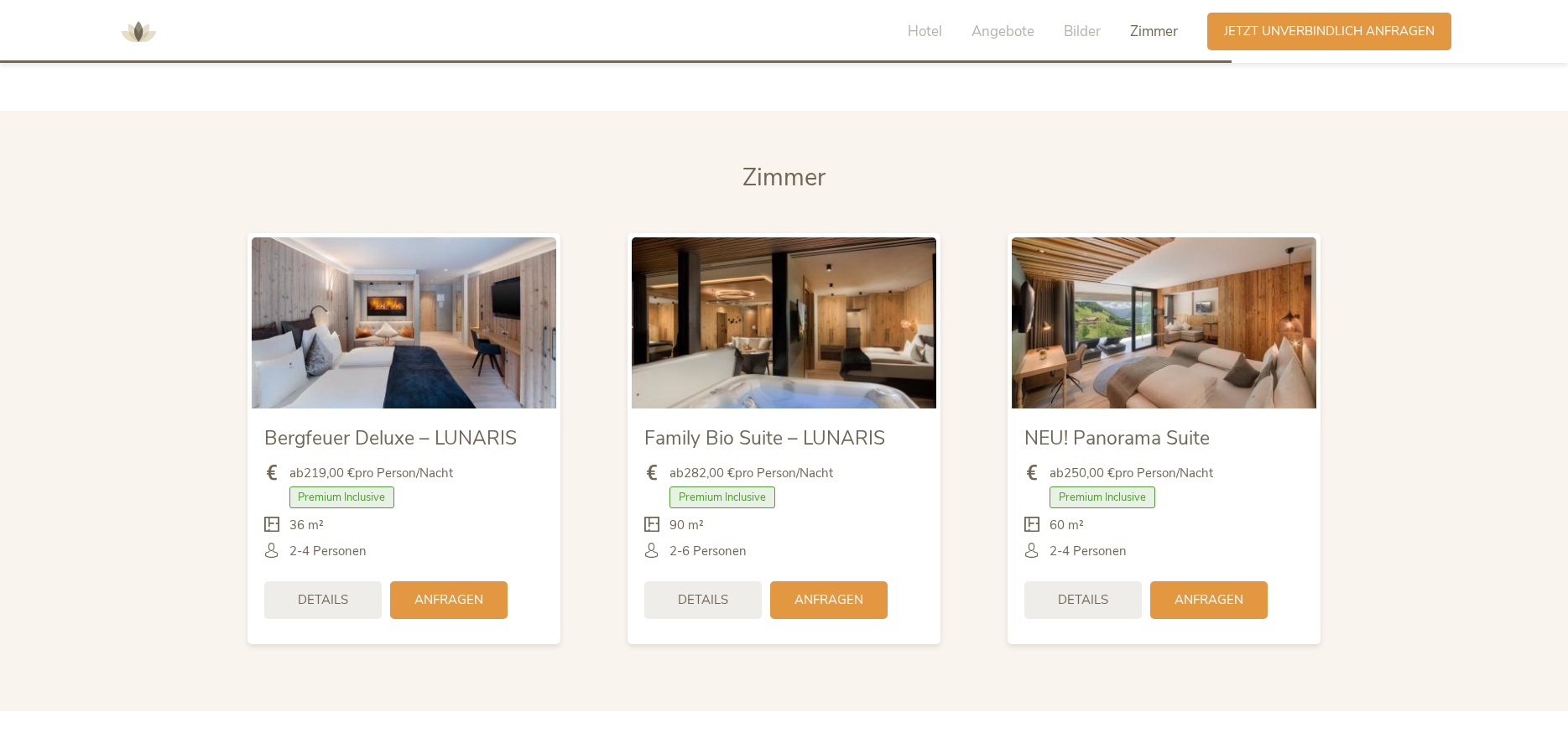
click at [1126, 315] on img at bounding box center [1164, 323] width 305 height 171
click at [1099, 305] on img at bounding box center [1164, 323] width 305 height 171
click at [1215, 589] on span "Anfragen" at bounding box center [1209, 598] width 69 height 18
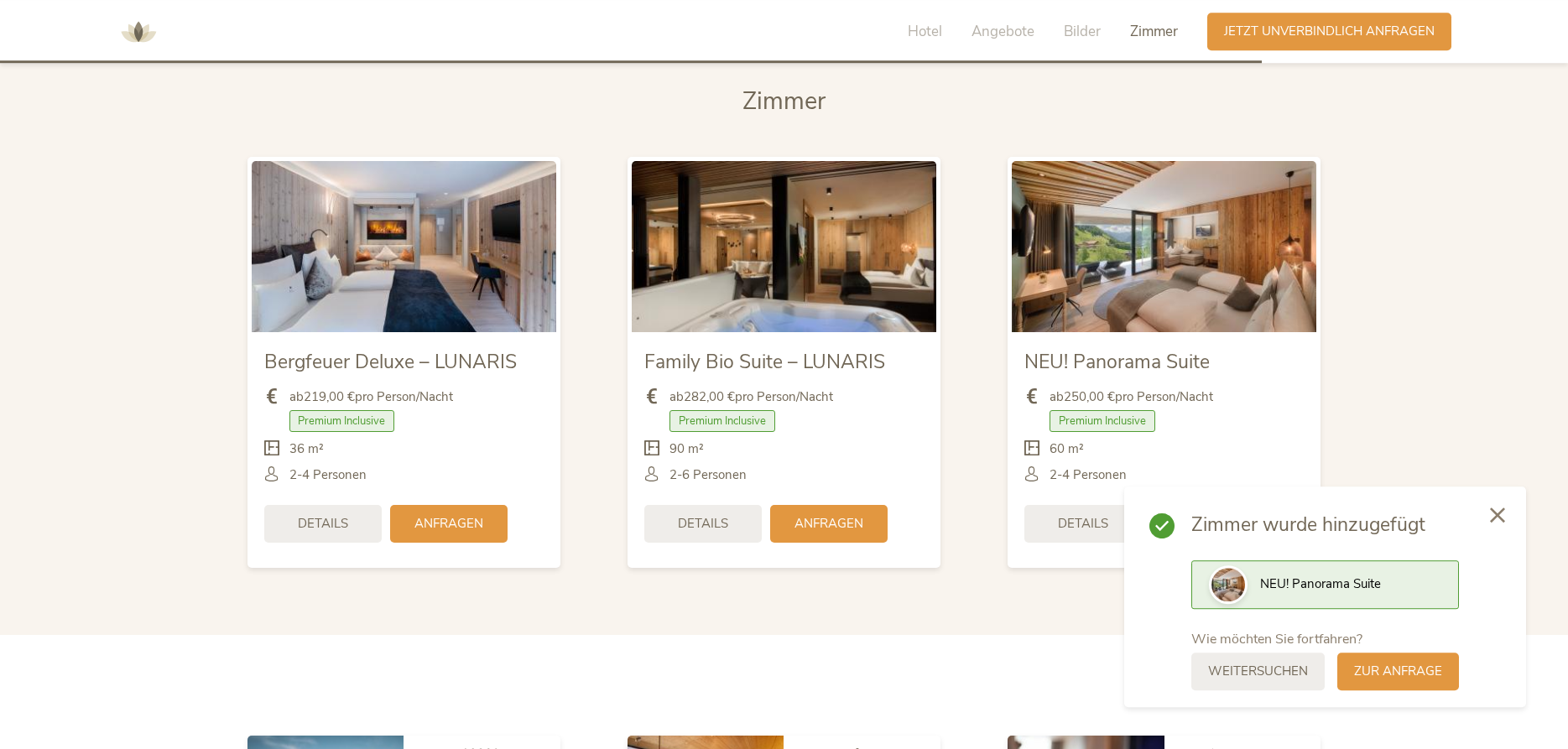
scroll to position [4139, 0]
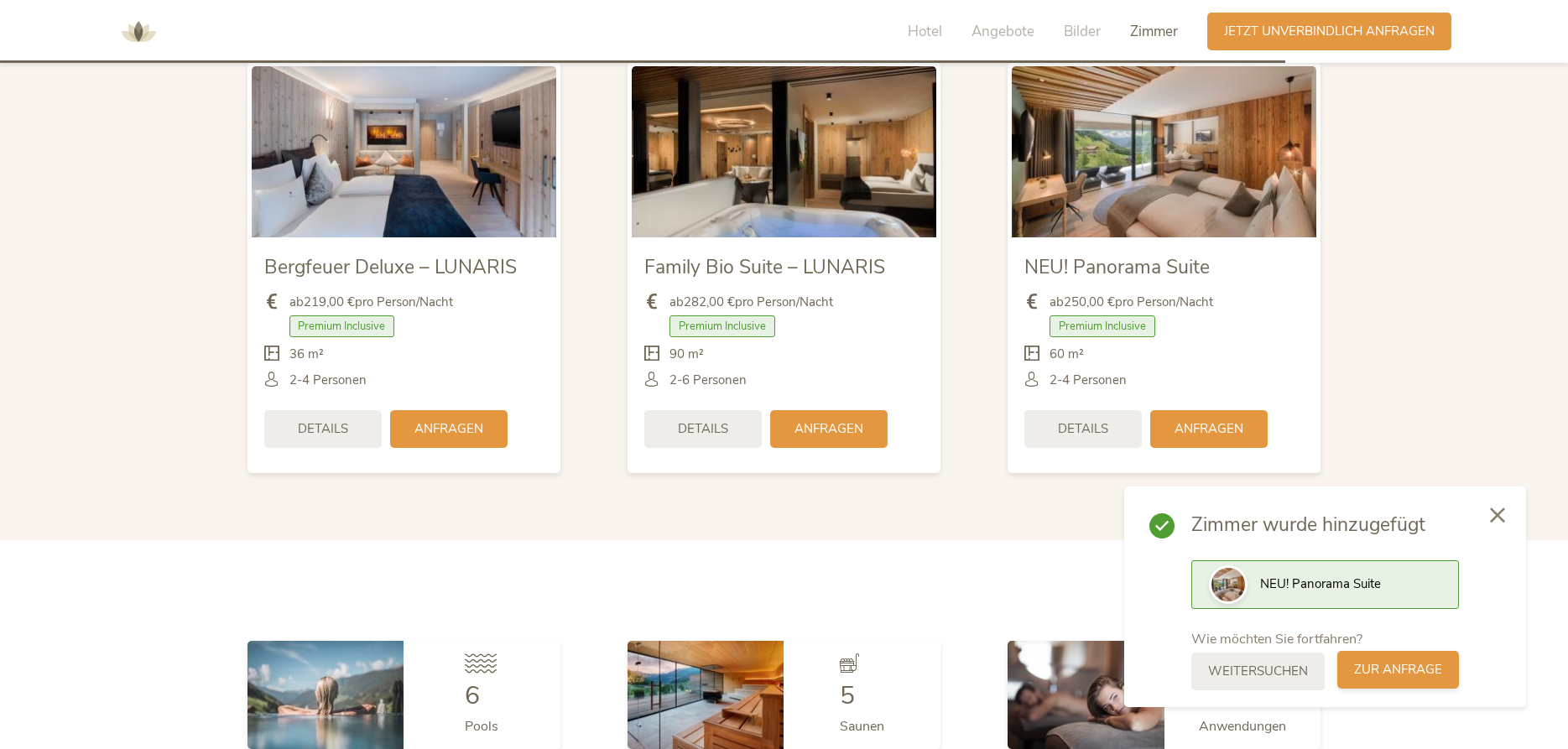
click at [1395, 675] on span "zur Anfrage" at bounding box center [1398, 669] width 88 height 18
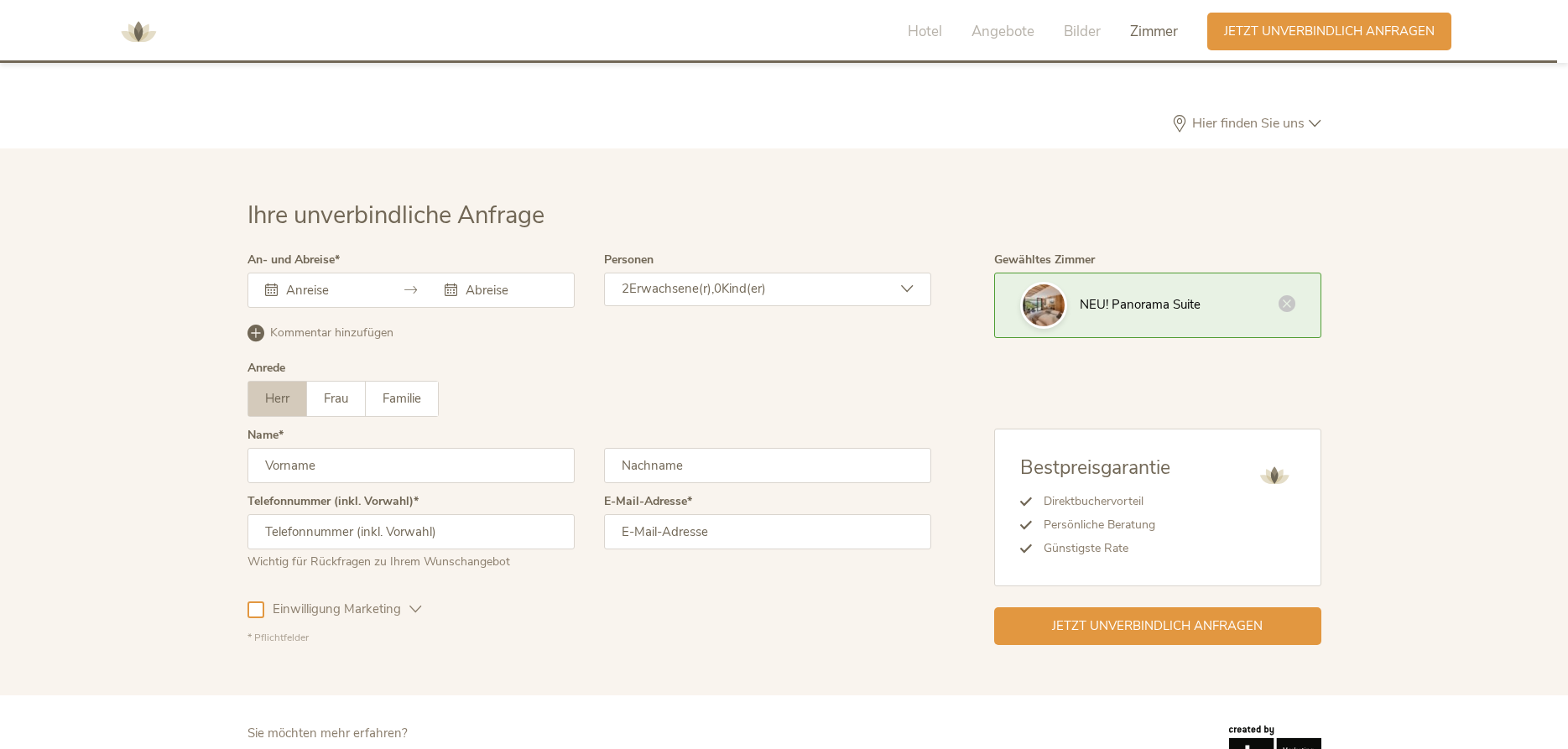
scroll to position [5051, 0]
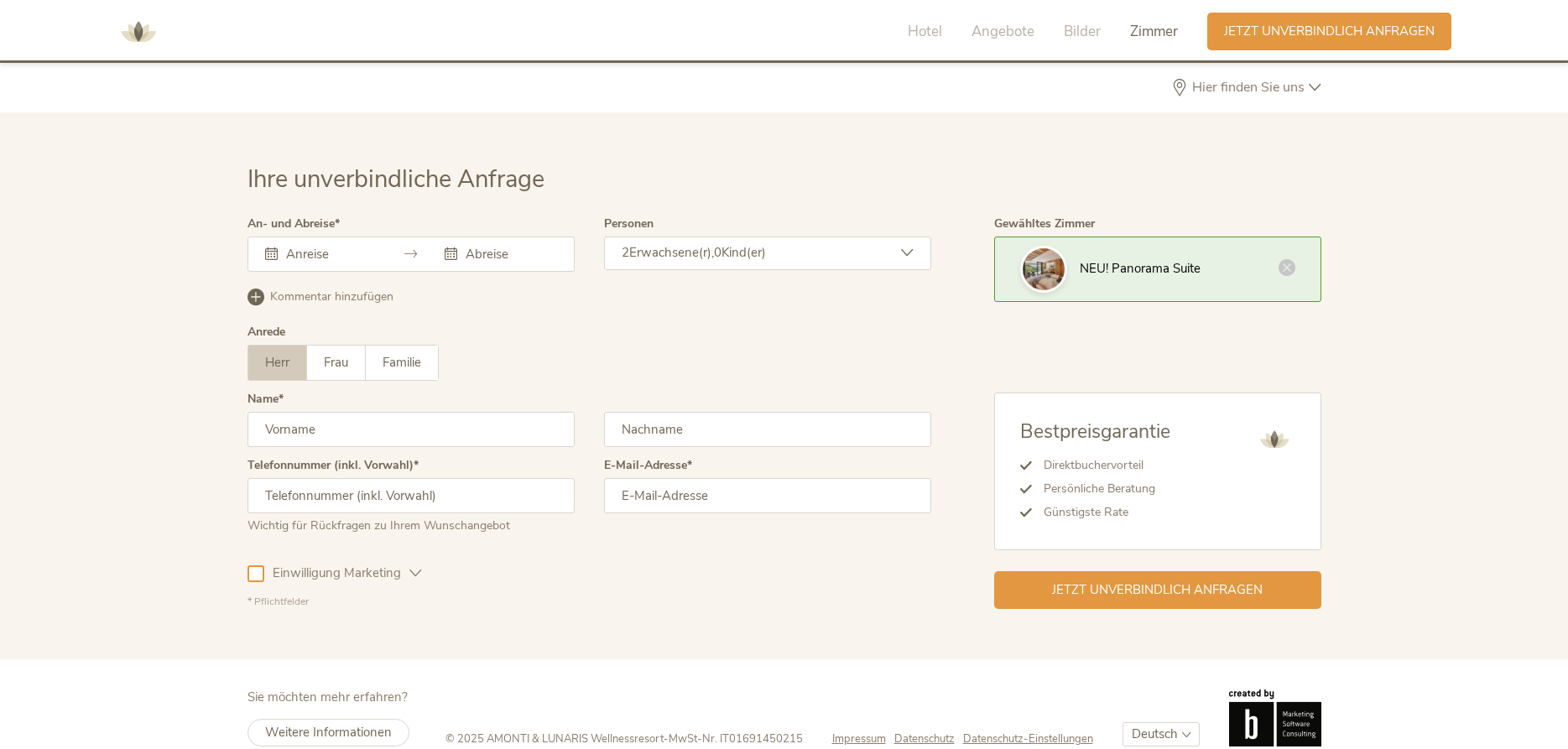
click at [453, 247] on icon at bounding box center [451, 253] width 13 height 13
click at [272, 247] on icon at bounding box center [271, 253] width 13 height 13
click at [411, 247] on icon at bounding box center [410, 253] width 13 height 13
click at [265, 247] on icon at bounding box center [271, 253] width 13 height 13
drag, startPoint x: 265, startPoint y: 223, endPoint x: 275, endPoint y: 220, distance: 10.4
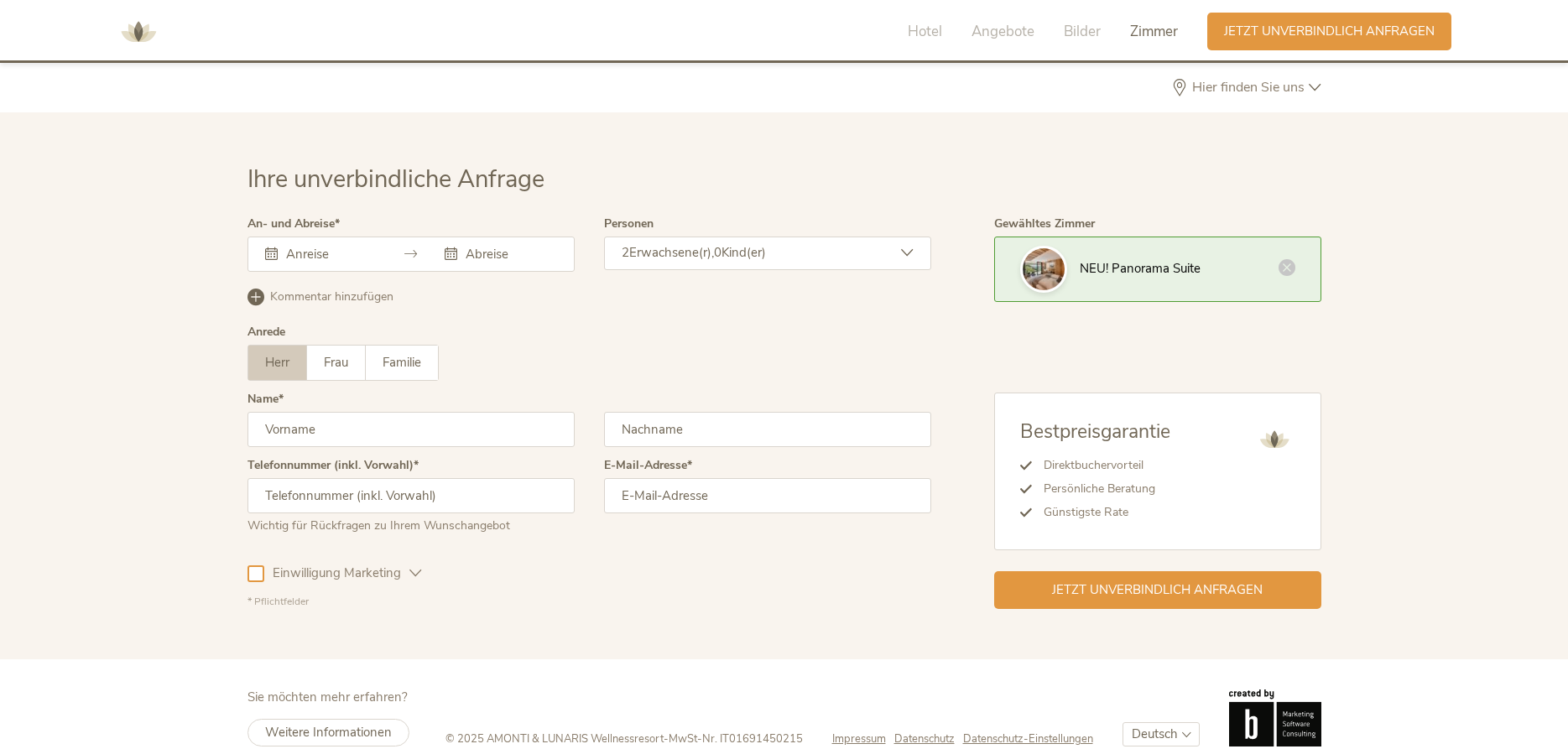
click at [267, 247] on icon at bounding box center [271, 253] width 13 height 13
click at [282, 245] on div at bounding box center [321, 254] width 112 height 17
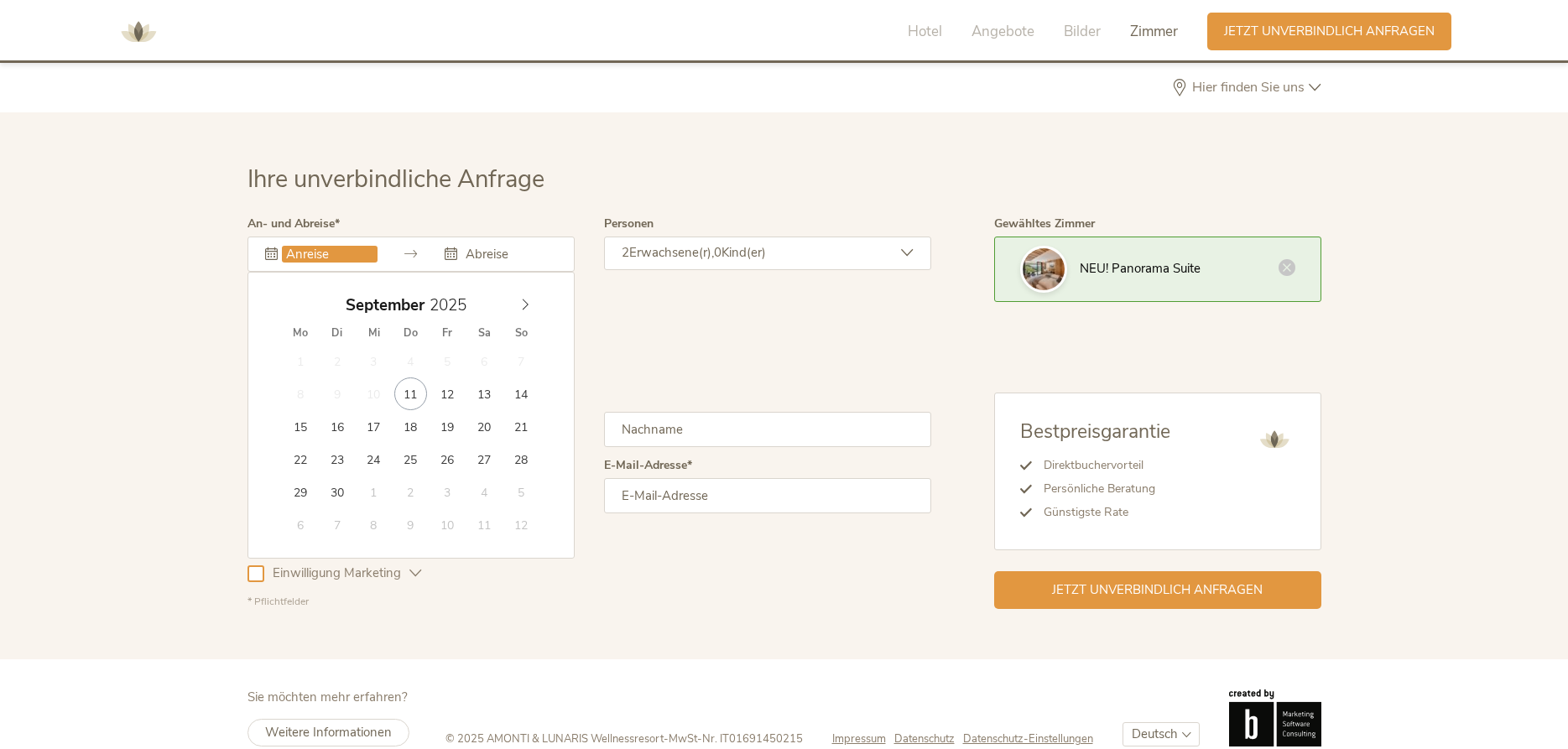
click at [288, 245] on input "text" at bounding box center [330, 254] width 95 height 17
click at [682, 296] on div "Kommentar hinzufügen Kommentar entfernen" at bounding box center [589, 305] width 684 height 42
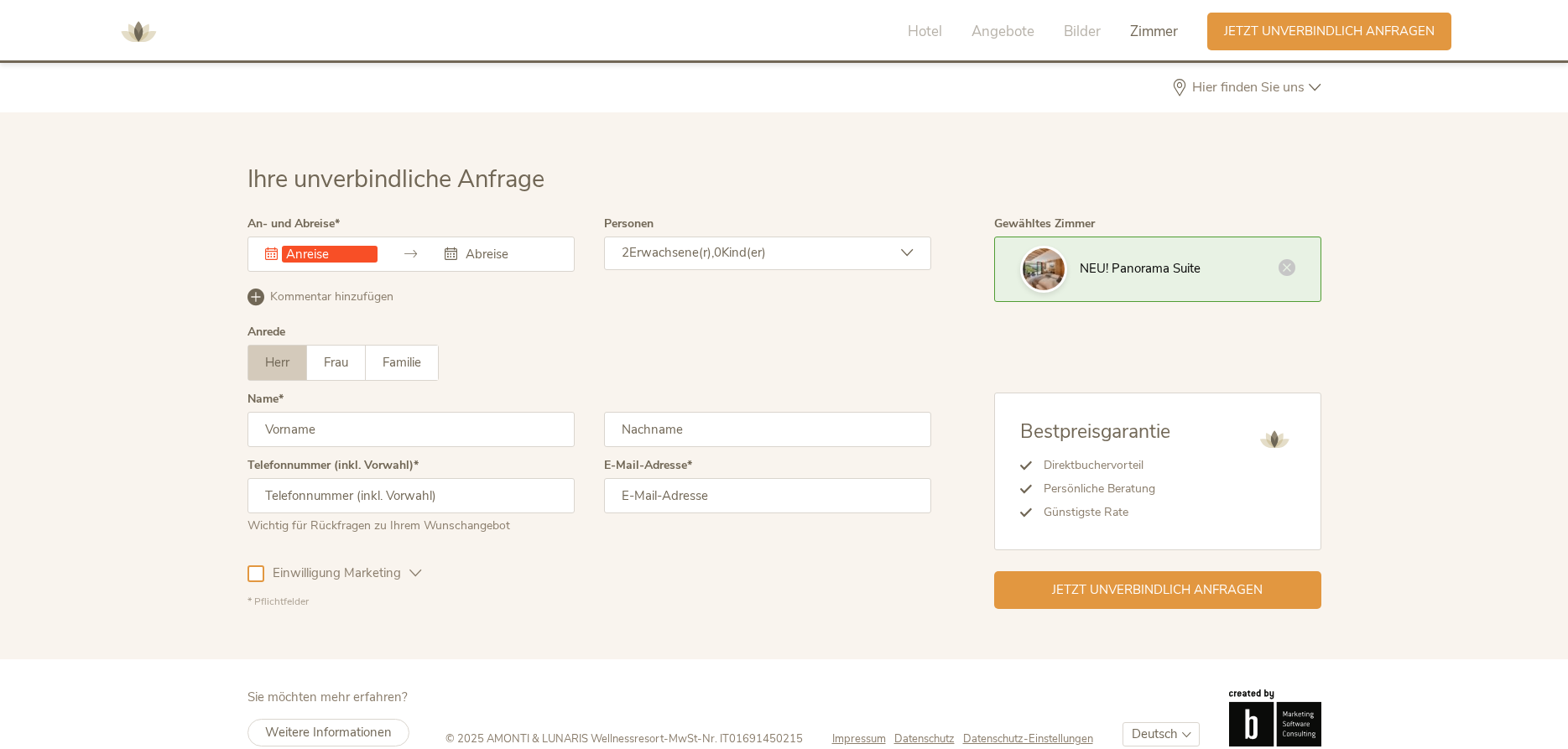
click at [416, 247] on icon at bounding box center [410, 253] width 13 height 13
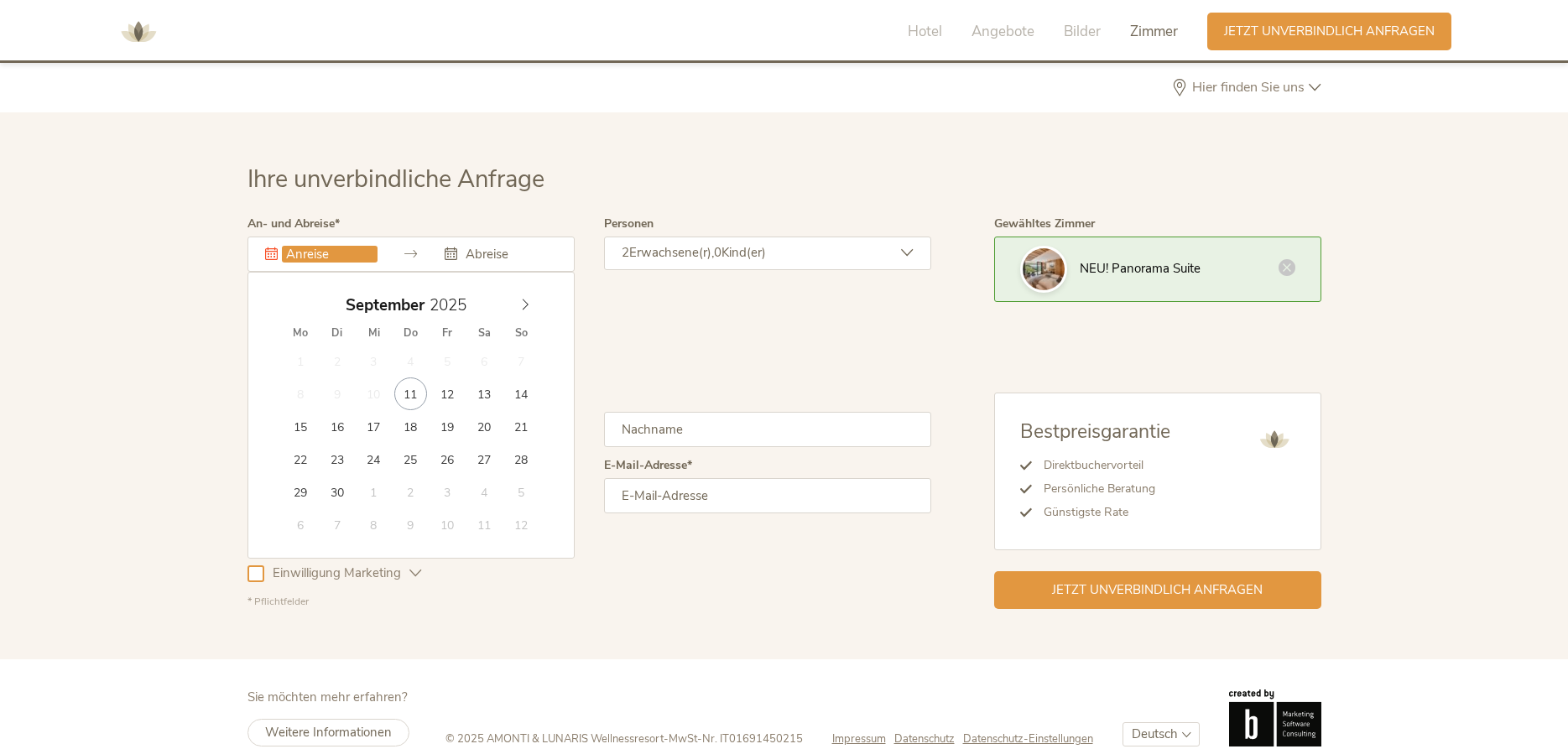
click at [354, 245] on input "text" at bounding box center [330, 254] width 95 height 17
click at [522, 299] on icon at bounding box center [525, 305] width 12 height 12
type input "2026"
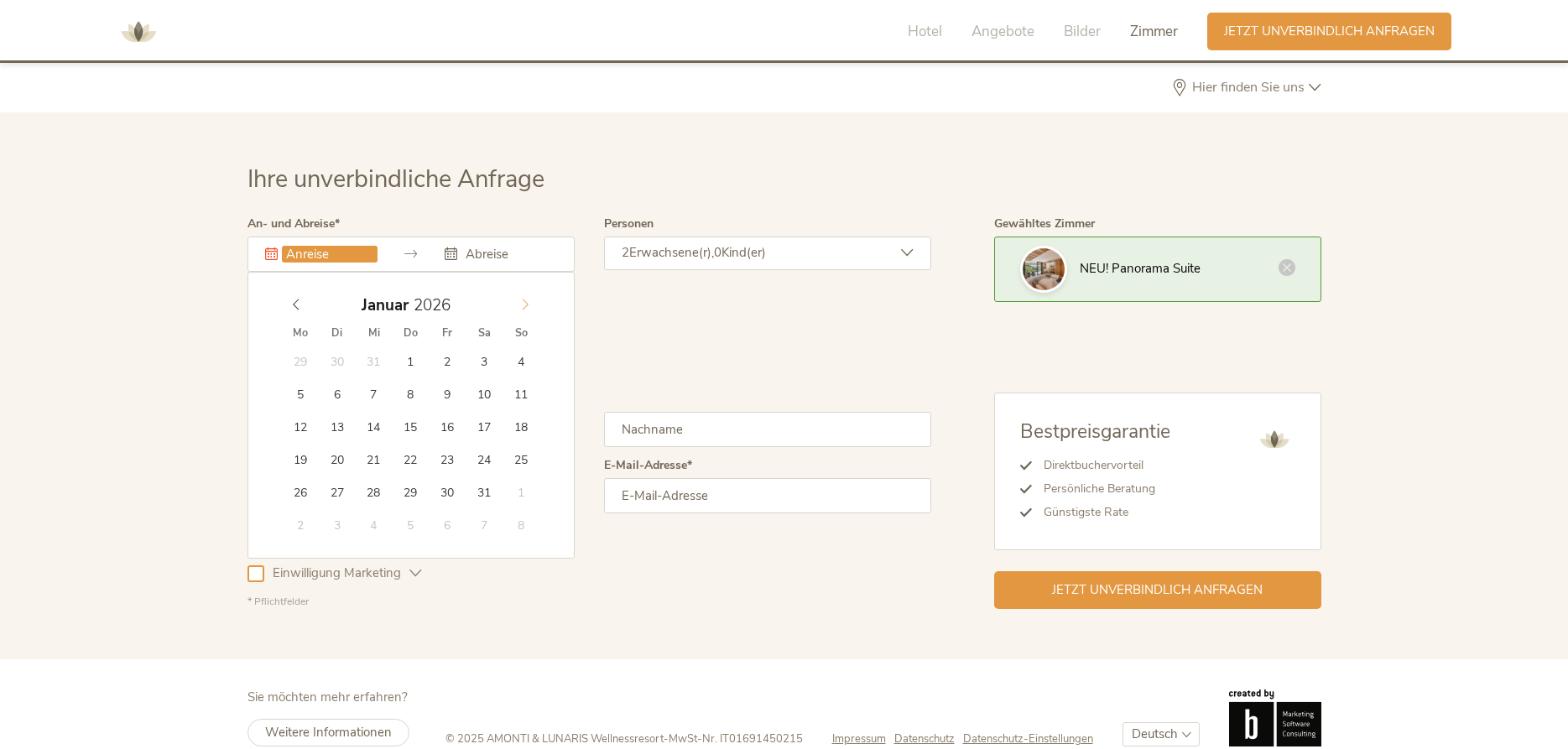
click at [522, 299] on icon at bounding box center [525, 305] width 12 height 12
click at [520, 299] on icon at bounding box center [525, 305] width 12 height 12
type input "[DATE]"
type input "2026"
type input "[DATE]"
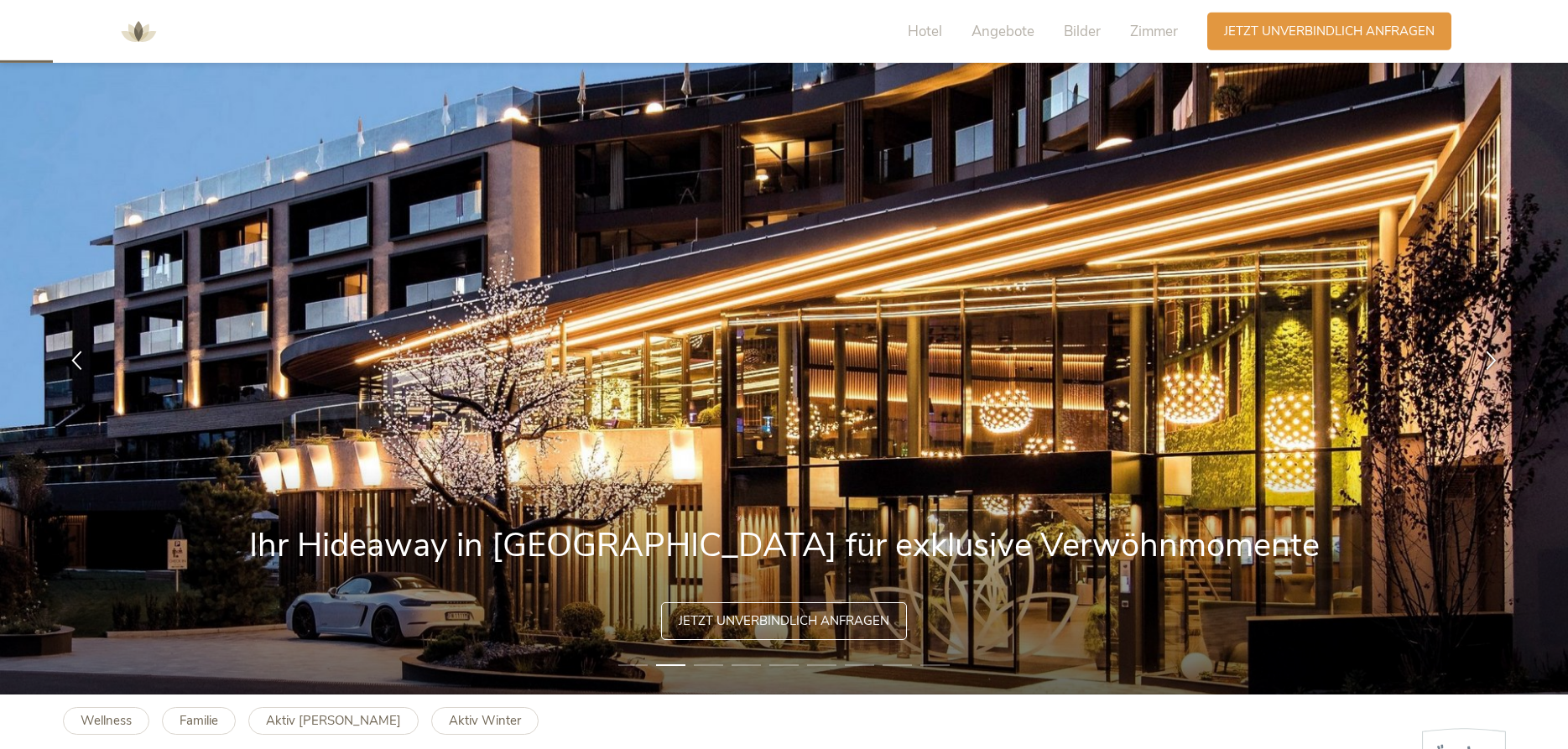
scroll to position [0, 0]
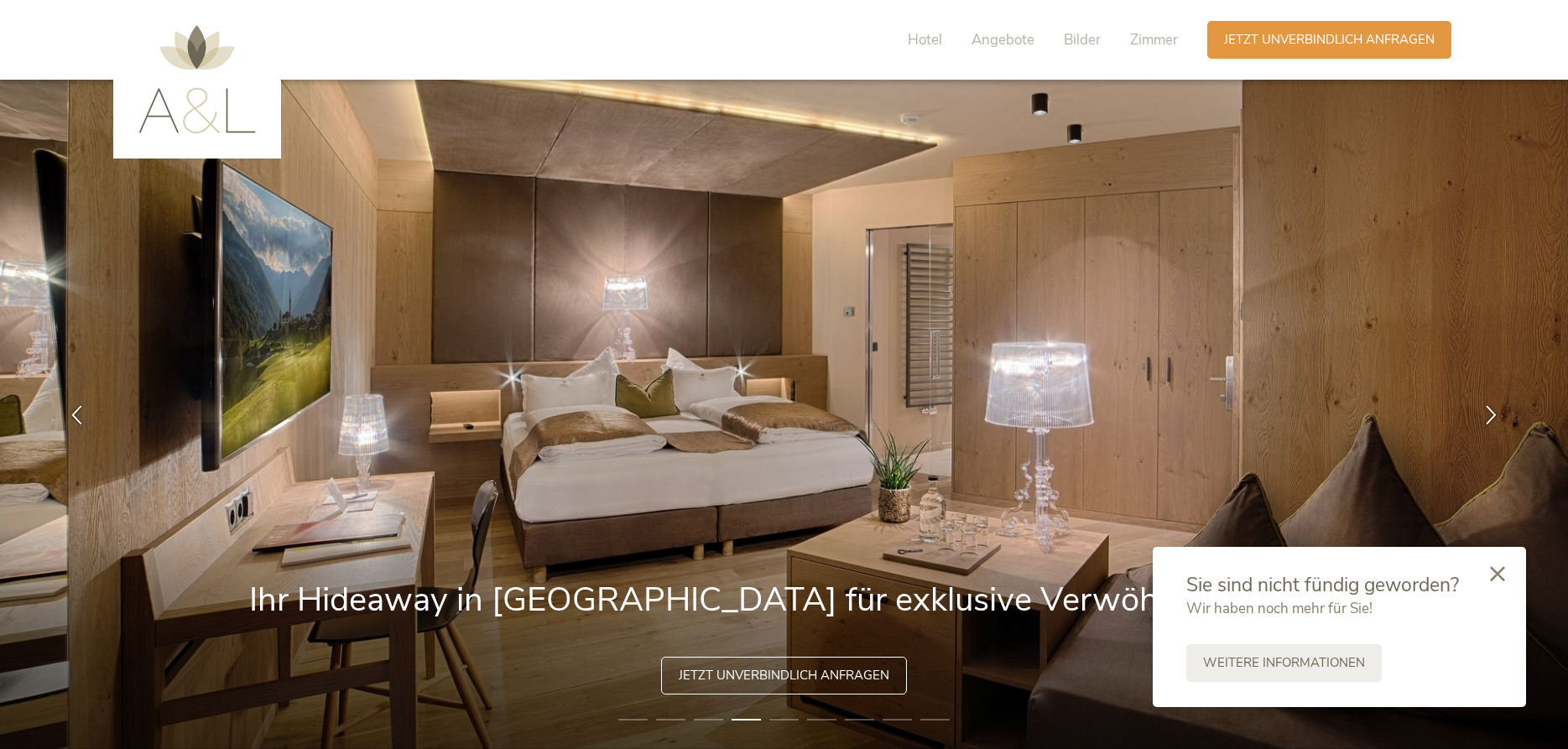
click at [1498, 565] on div at bounding box center [1498, 575] width 57 height 59
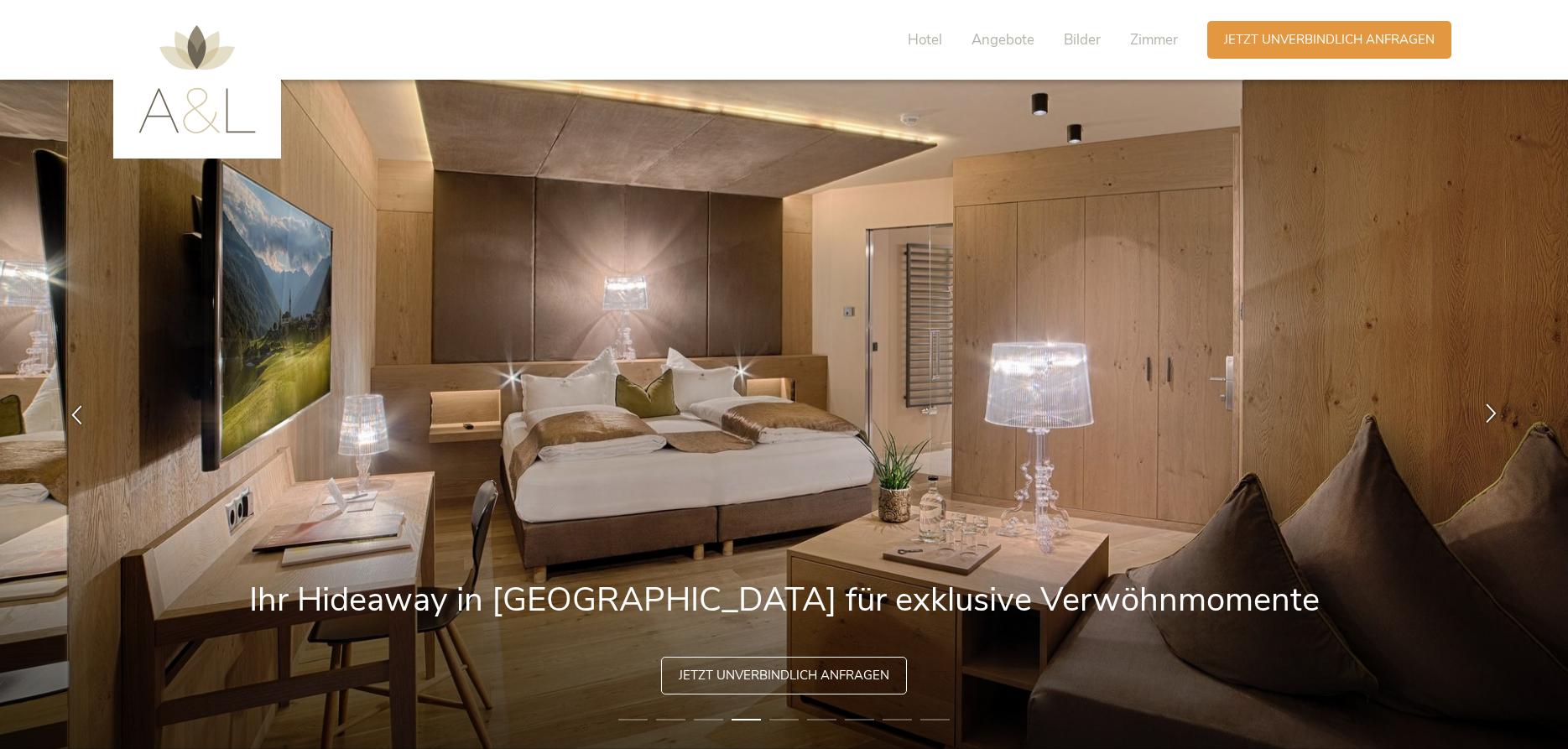
click at [1498, 412] on icon at bounding box center [1492, 413] width 19 height 19
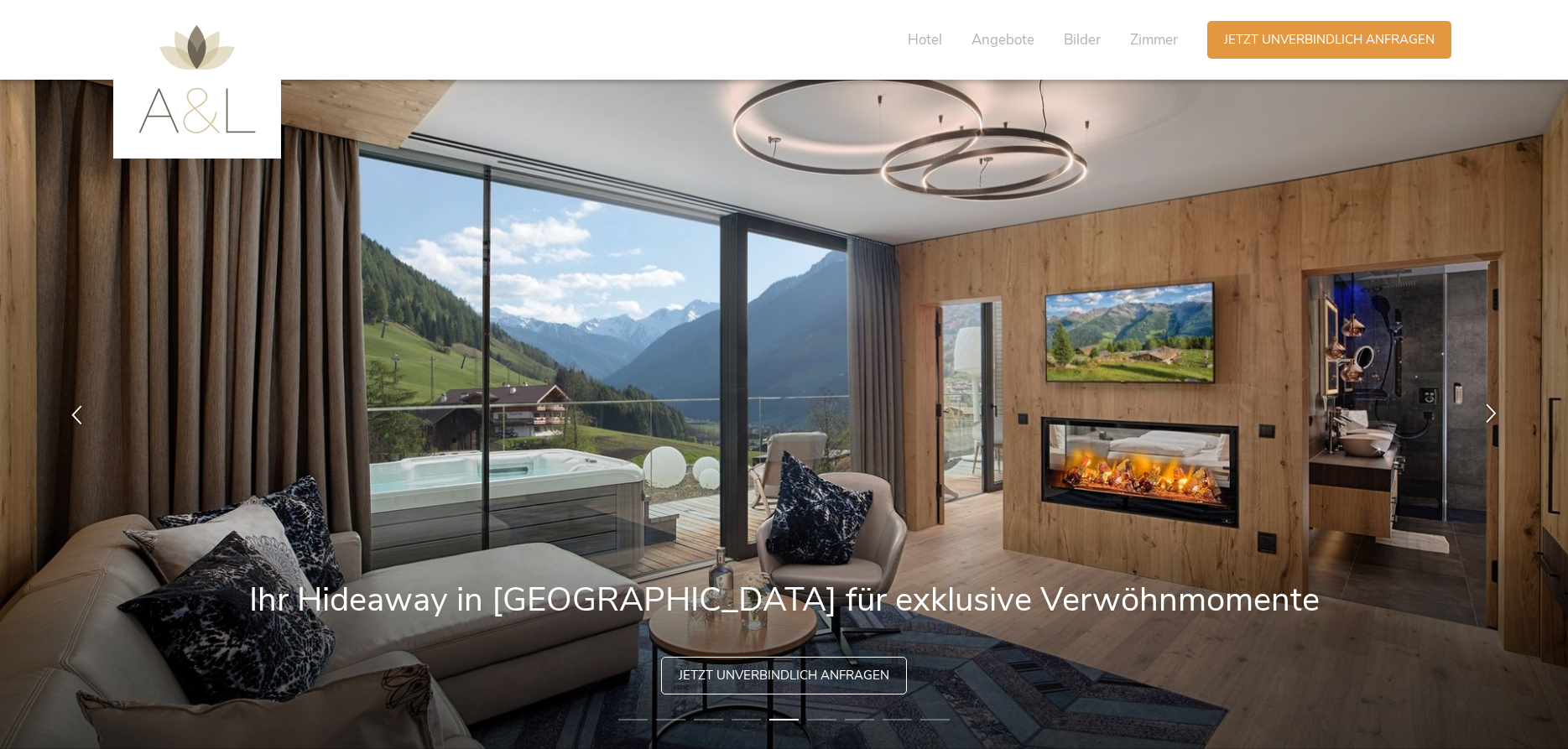
click at [1492, 413] on icon at bounding box center [1492, 413] width 19 height 19
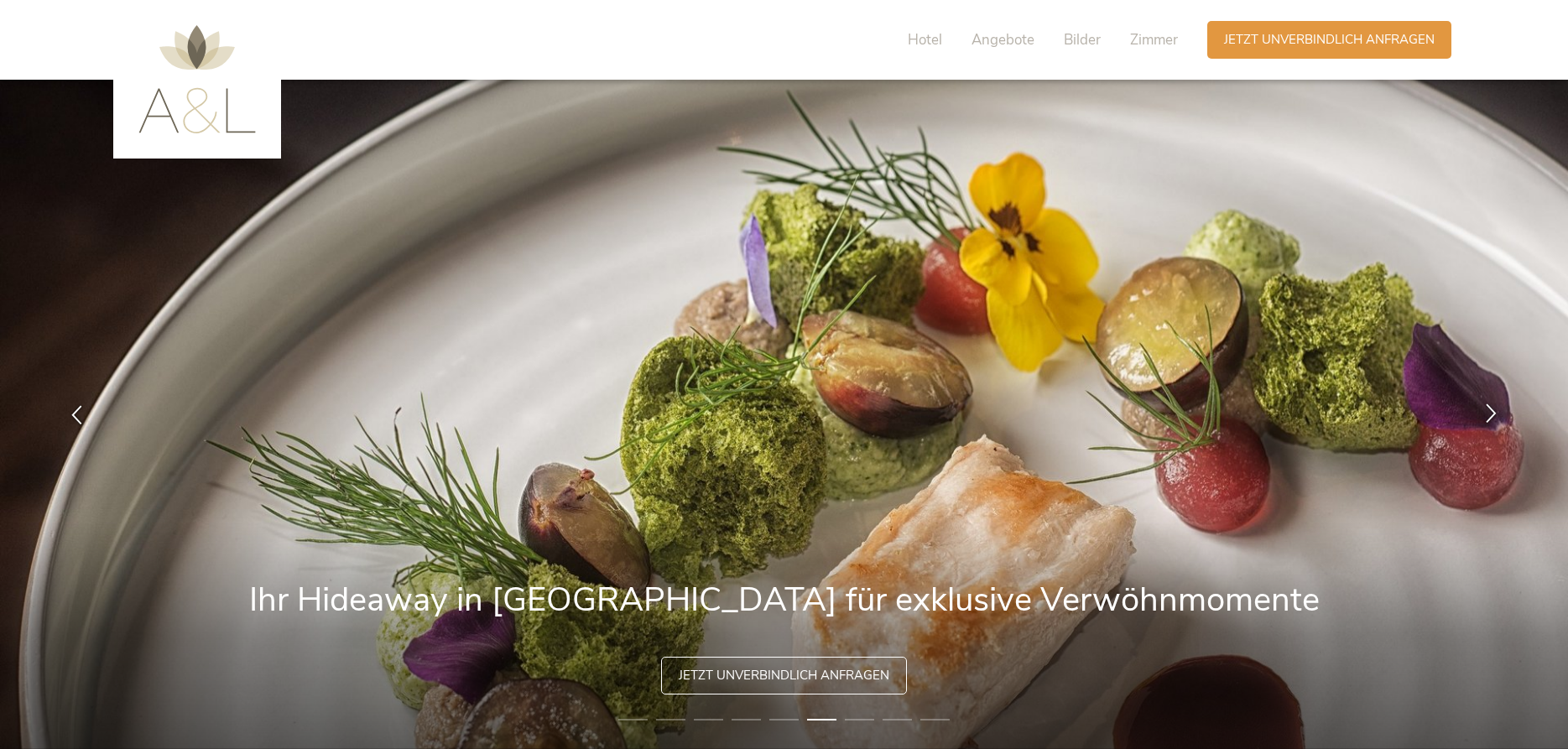
click at [1492, 413] on icon at bounding box center [1492, 413] width 19 height 19
click at [1490, 414] on icon at bounding box center [1492, 413] width 19 height 19
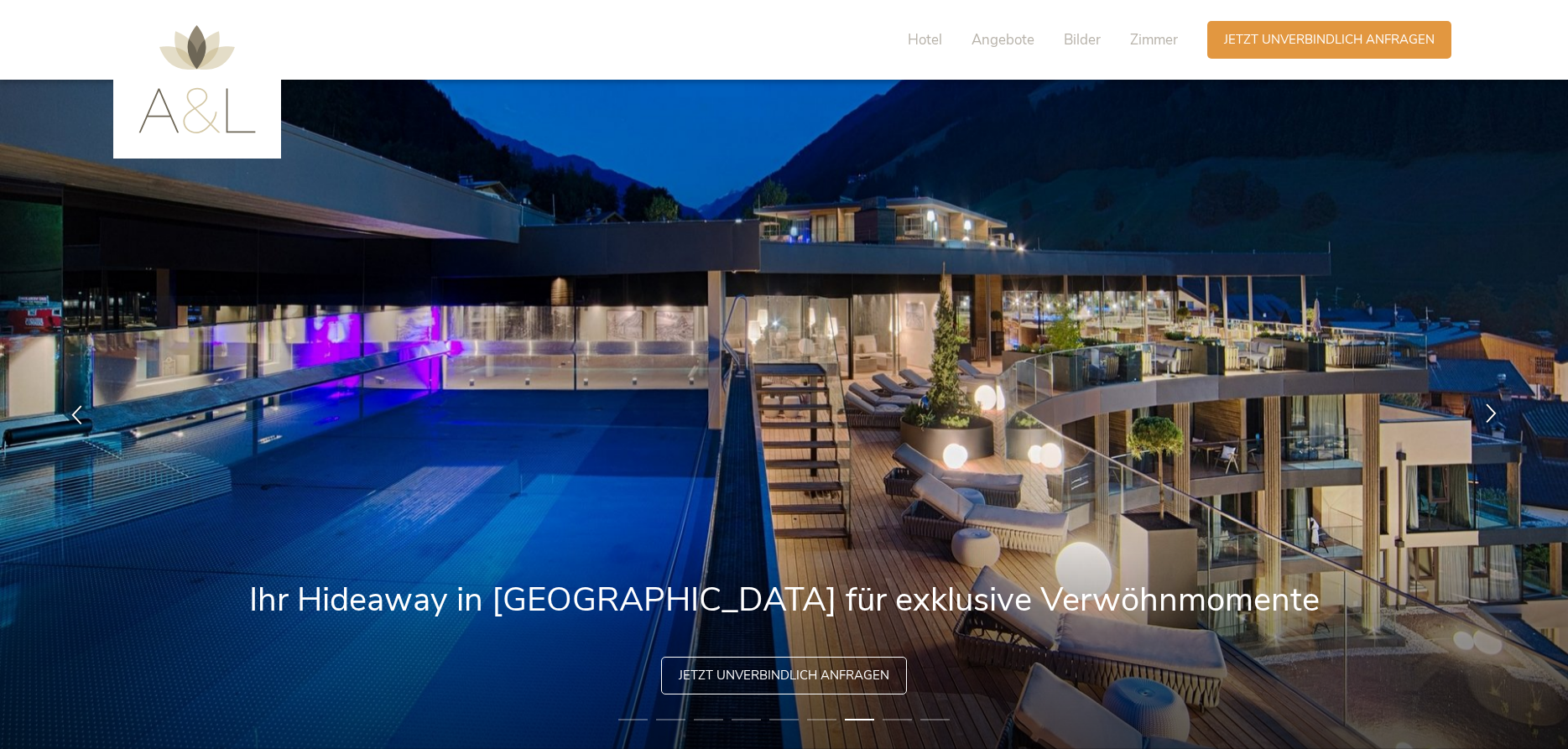
click at [1490, 414] on icon at bounding box center [1492, 413] width 19 height 19
